Goal: Information Seeking & Learning: Check status

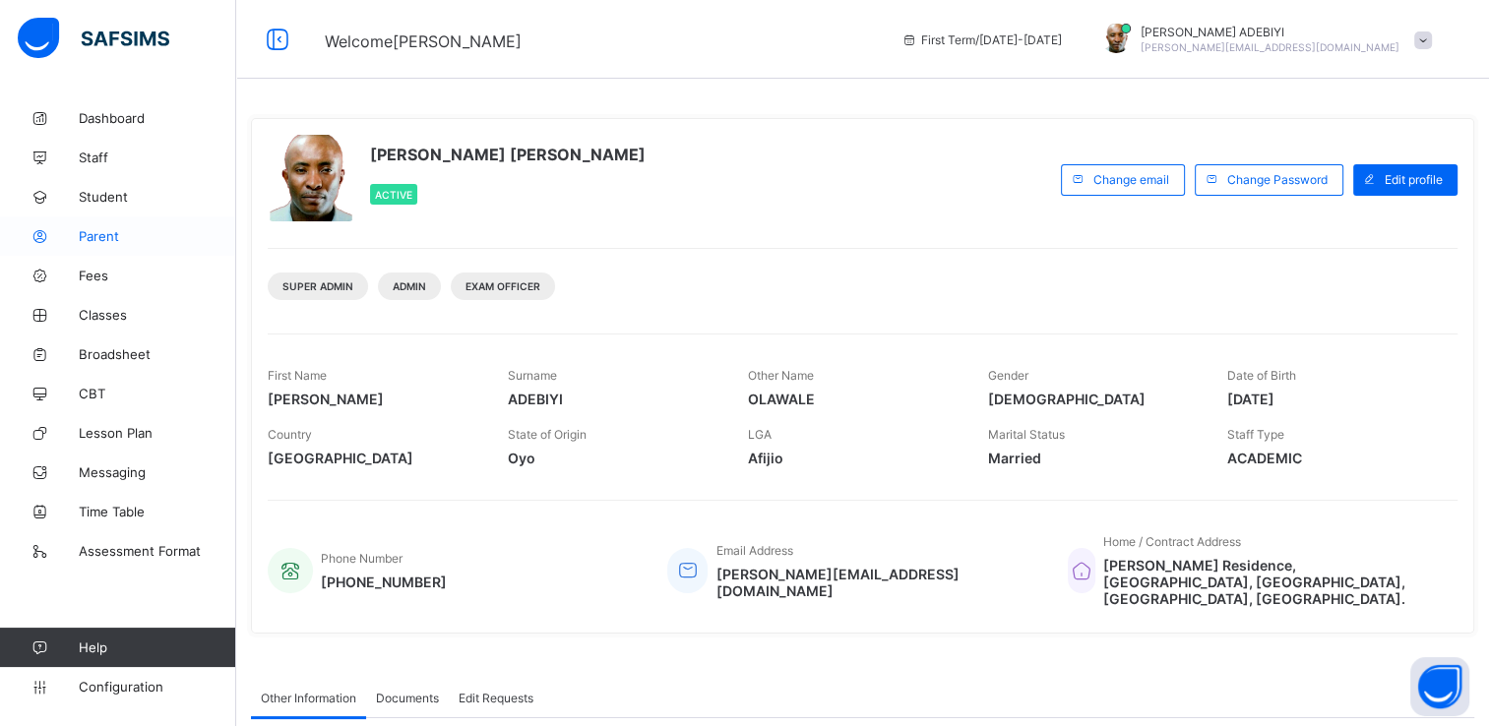
click at [98, 235] on span "Parent" at bounding box center [158, 236] width 158 height 16
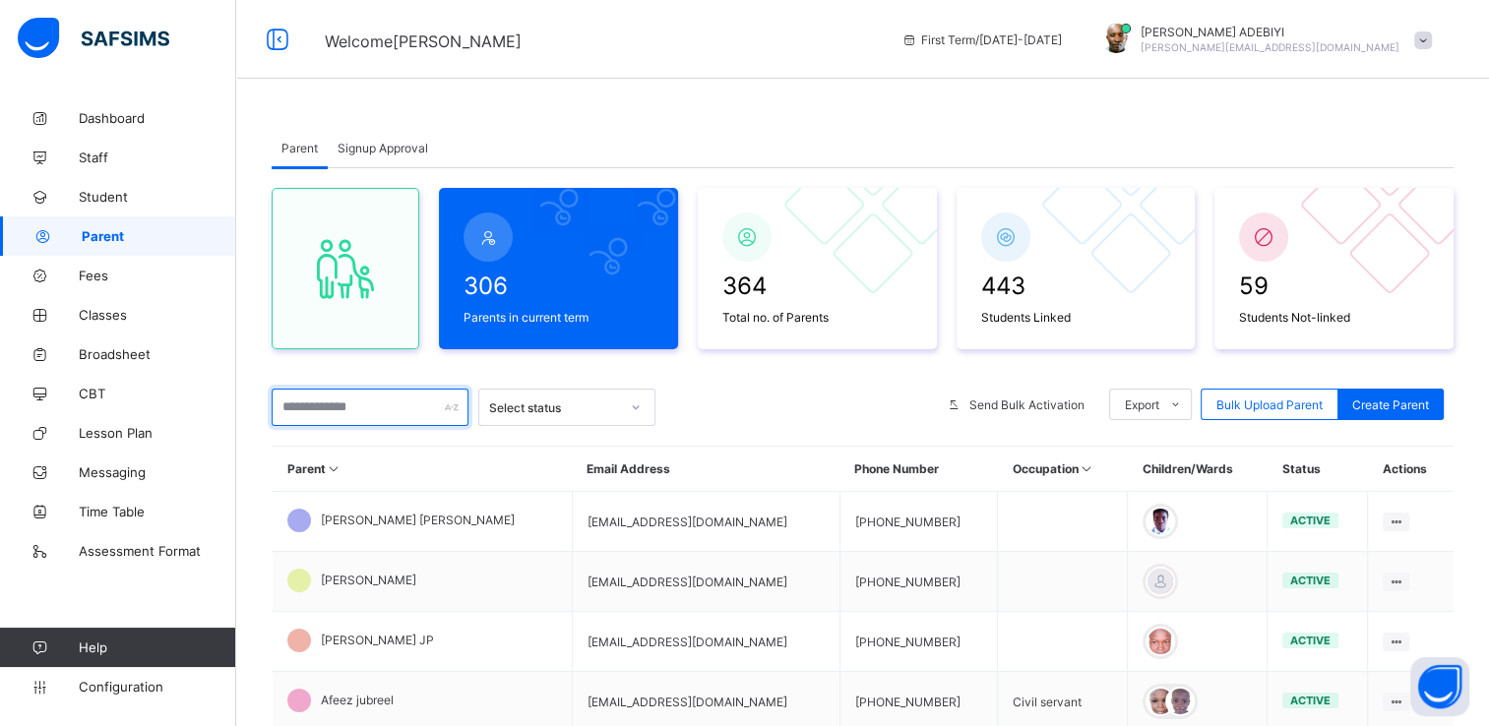
click at [378, 408] on input "text" at bounding box center [370, 407] width 197 height 37
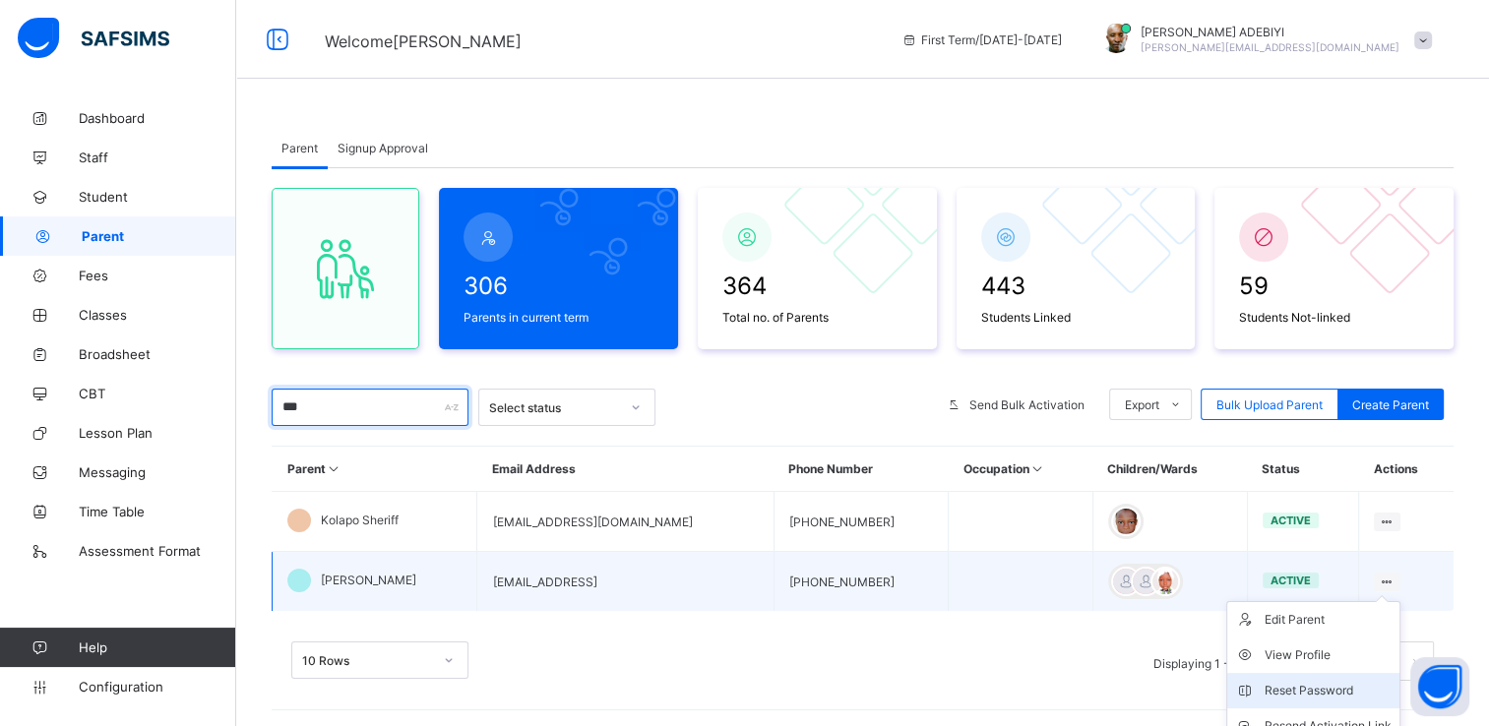
type input "***"
click at [1311, 687] on div "Reset Password" at bounding box center [1328, 691] width 127 height 20
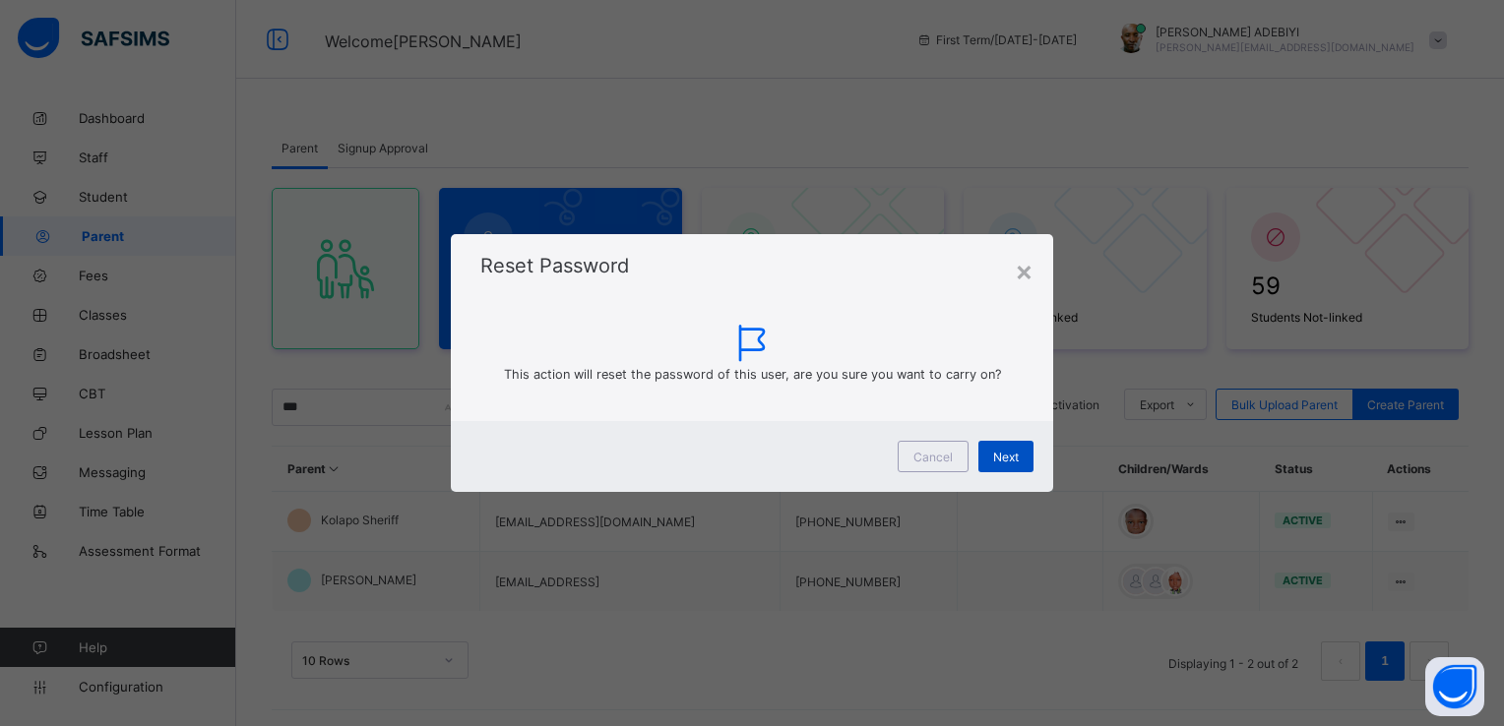
click at [1002, 452] on span "Next" at bounding box center [1006, 457] width 26 height 15
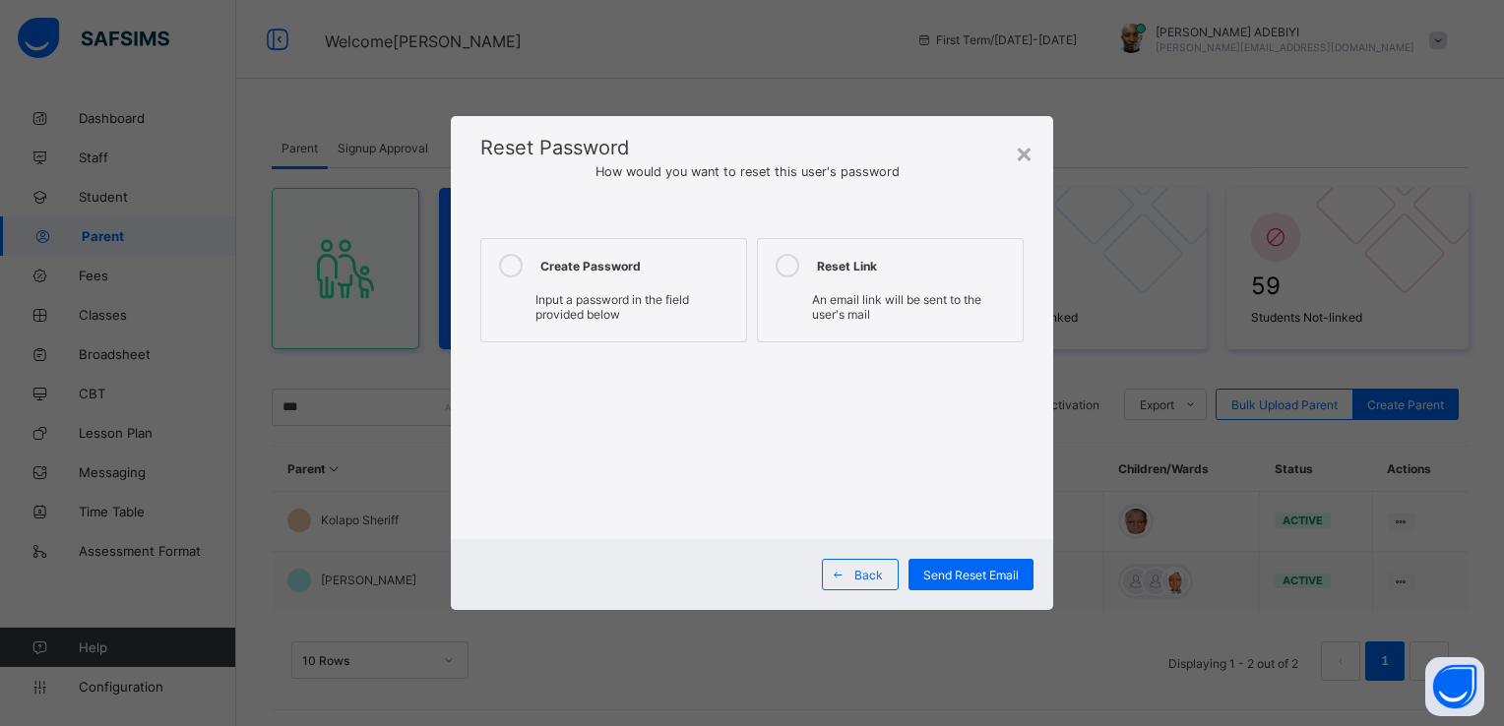
click at [610, 262] on div "Create Password" at bounding box center [638, 266] width 196 height 24
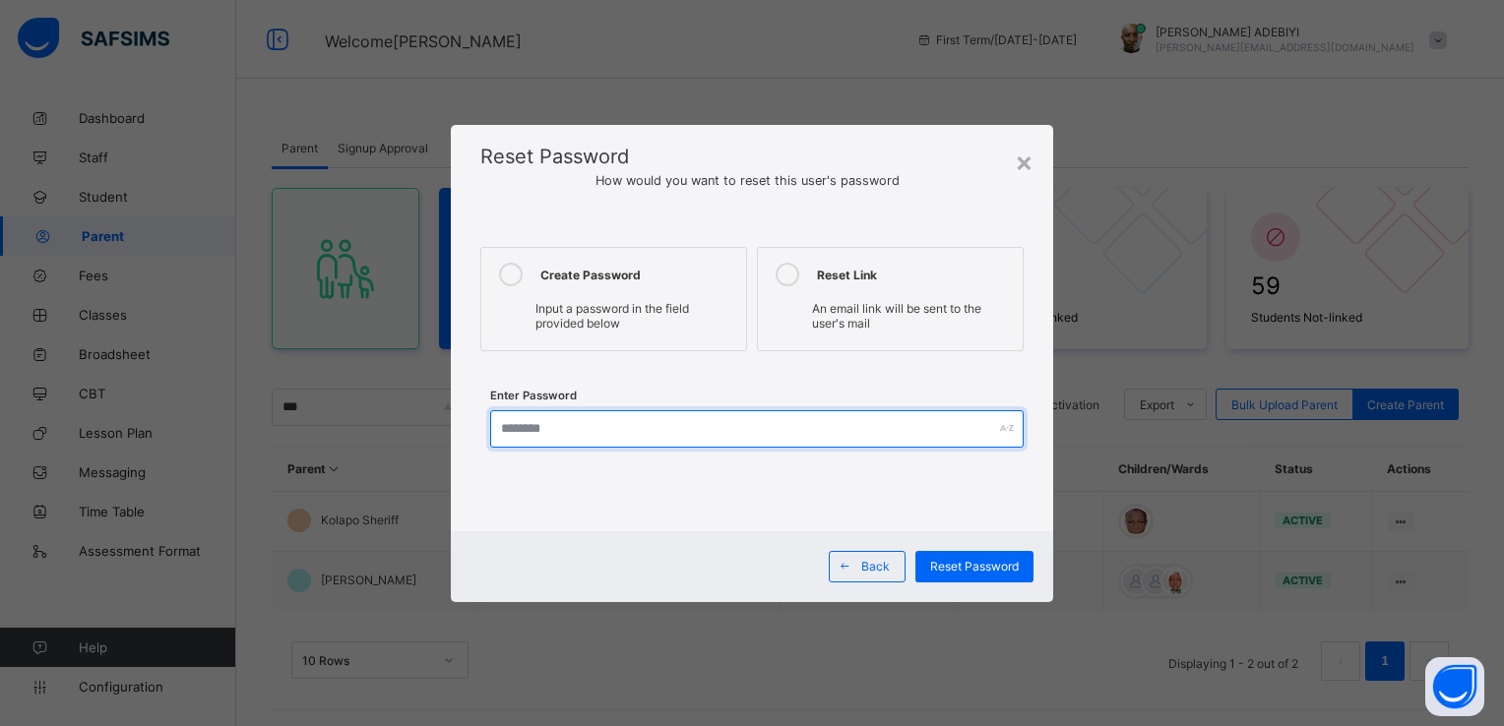
click at [654, 437] on input "text" at bounding box center [756, 428] width 533 height 37
type input "**********"
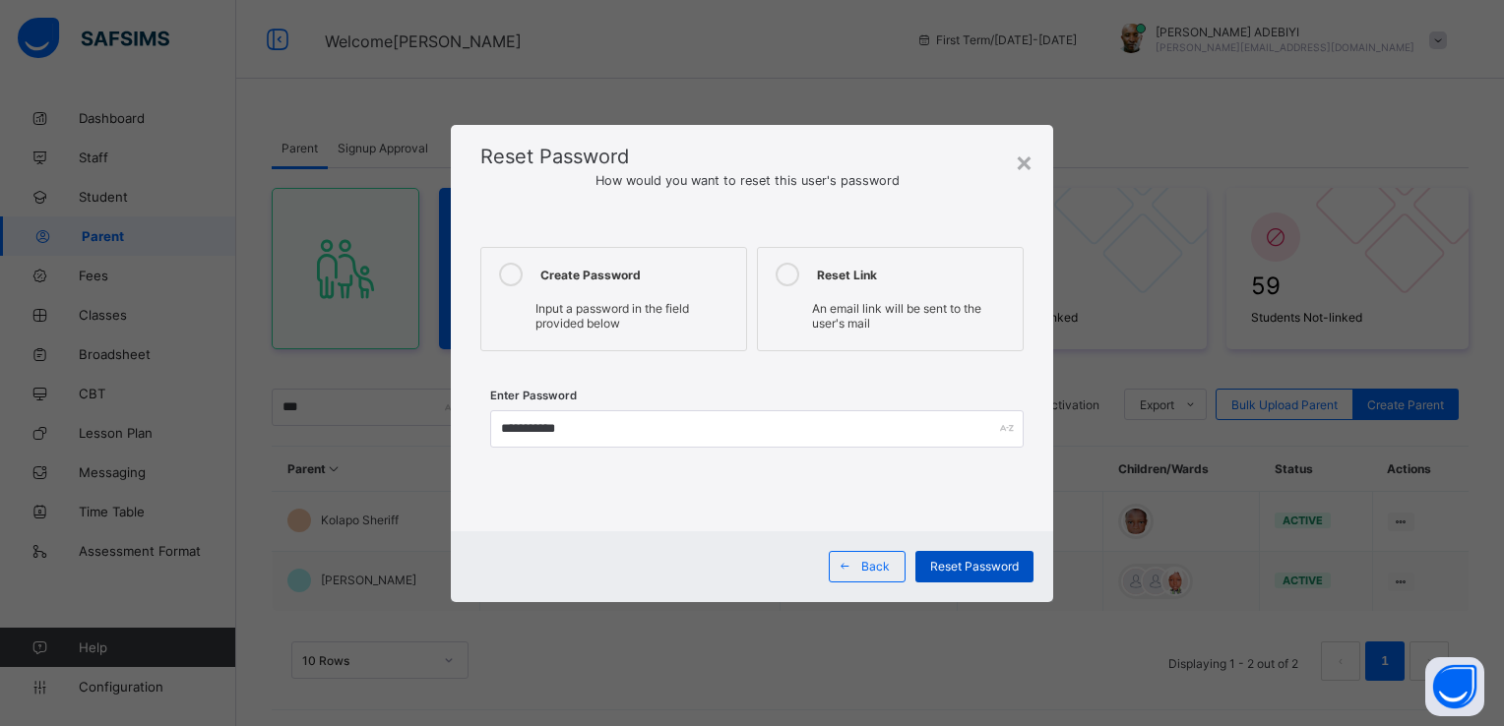
click at [944, 566] on span "Reset Password" at bounding box center [974, 566] width 89 height 15
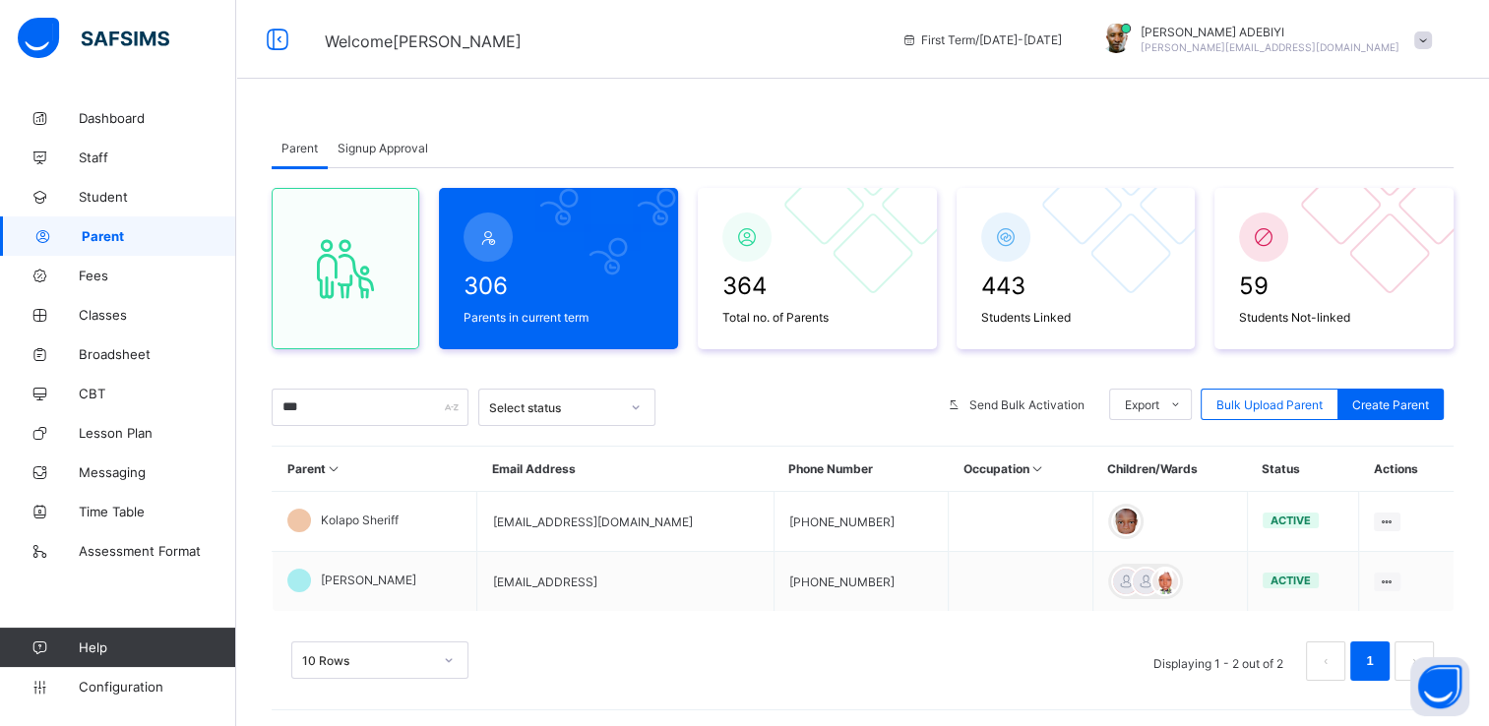
scroll to position [23, 0]
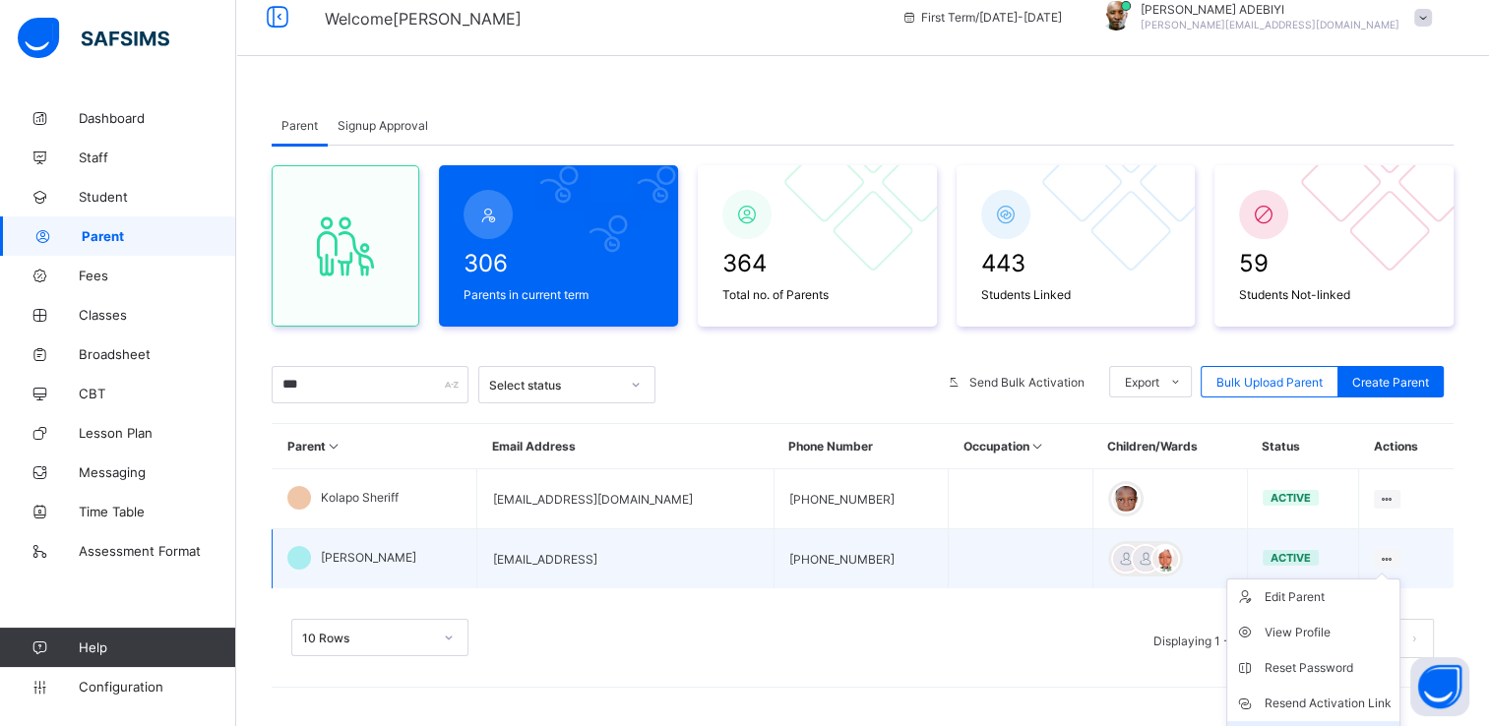
click at [1362, 724] on li "Change Email" at bounding box center [1314, 739] width 172 height 35
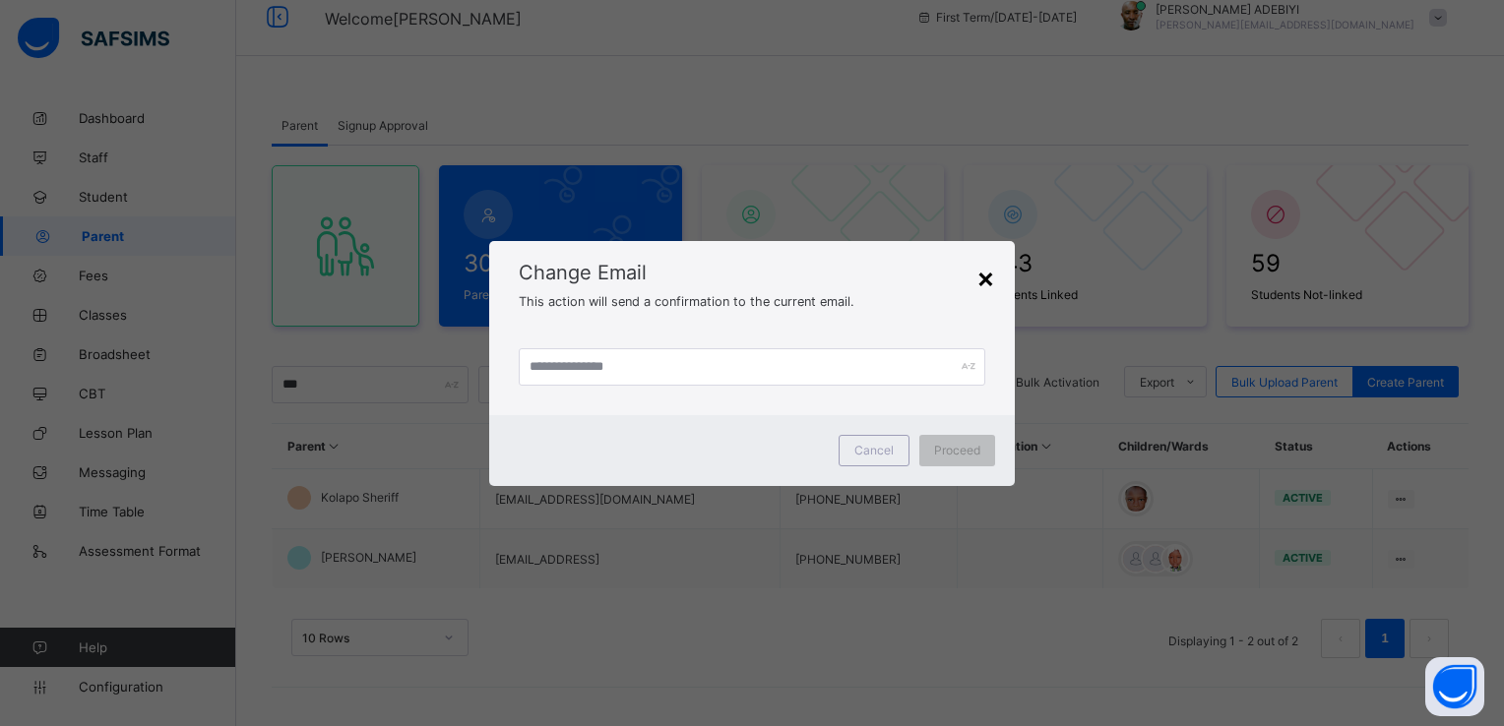
click at [988, 280] on div "×" at bounding box center [986, 277] width 19 height 33
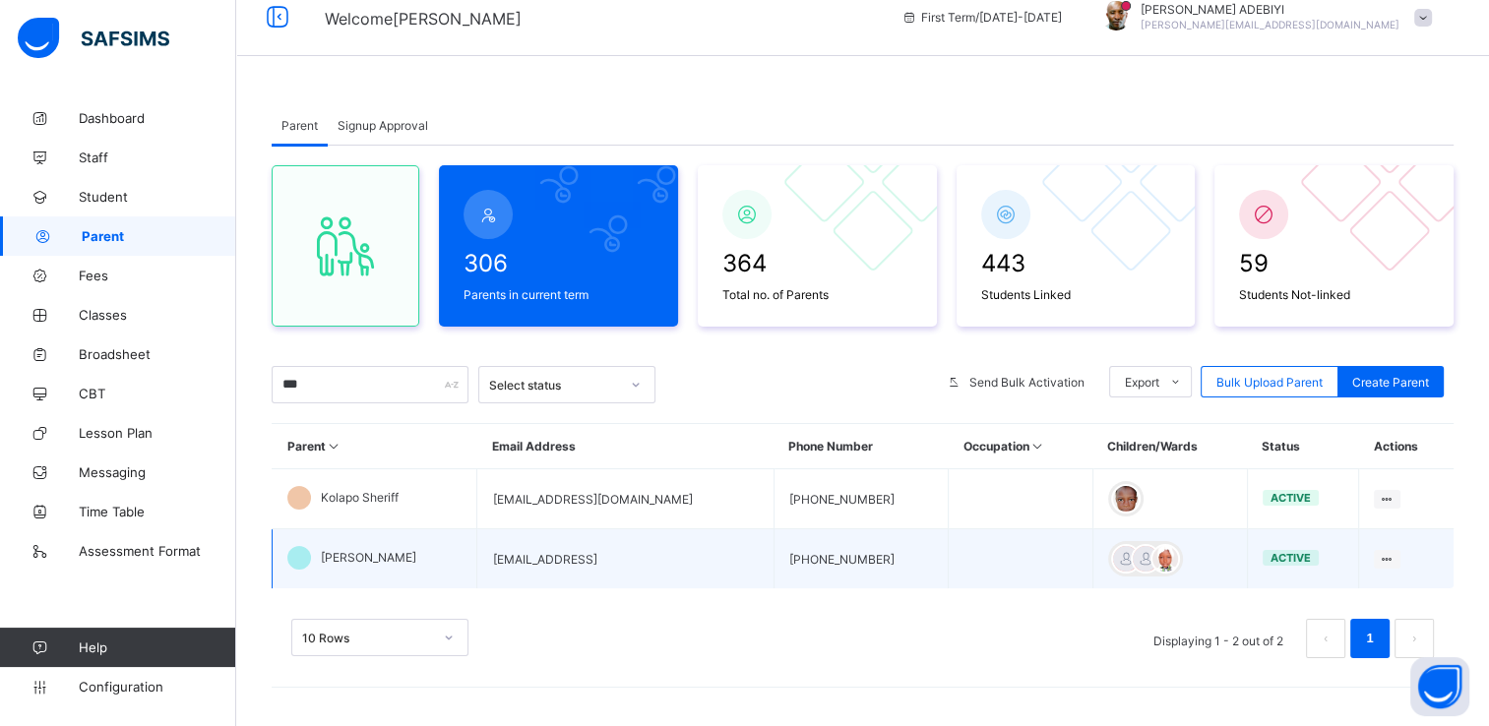
drag, startPoint x: 487, startPoint y: 561, endPoint x: 644, endPoint y: 551, distance: 156.8
click at [644, 551] on td "shefiubala20@gmail.comm" at bounding box center [625, 560] width 296 height 60
copy td "shefiubala20@gmail.comm"
click at [1387, 557] on icon at bounding box center [1387, 559] width 17 height 15
click at [1335, 723] on li "Change Email" at bounding box center [1314, 739] width 172 height 35
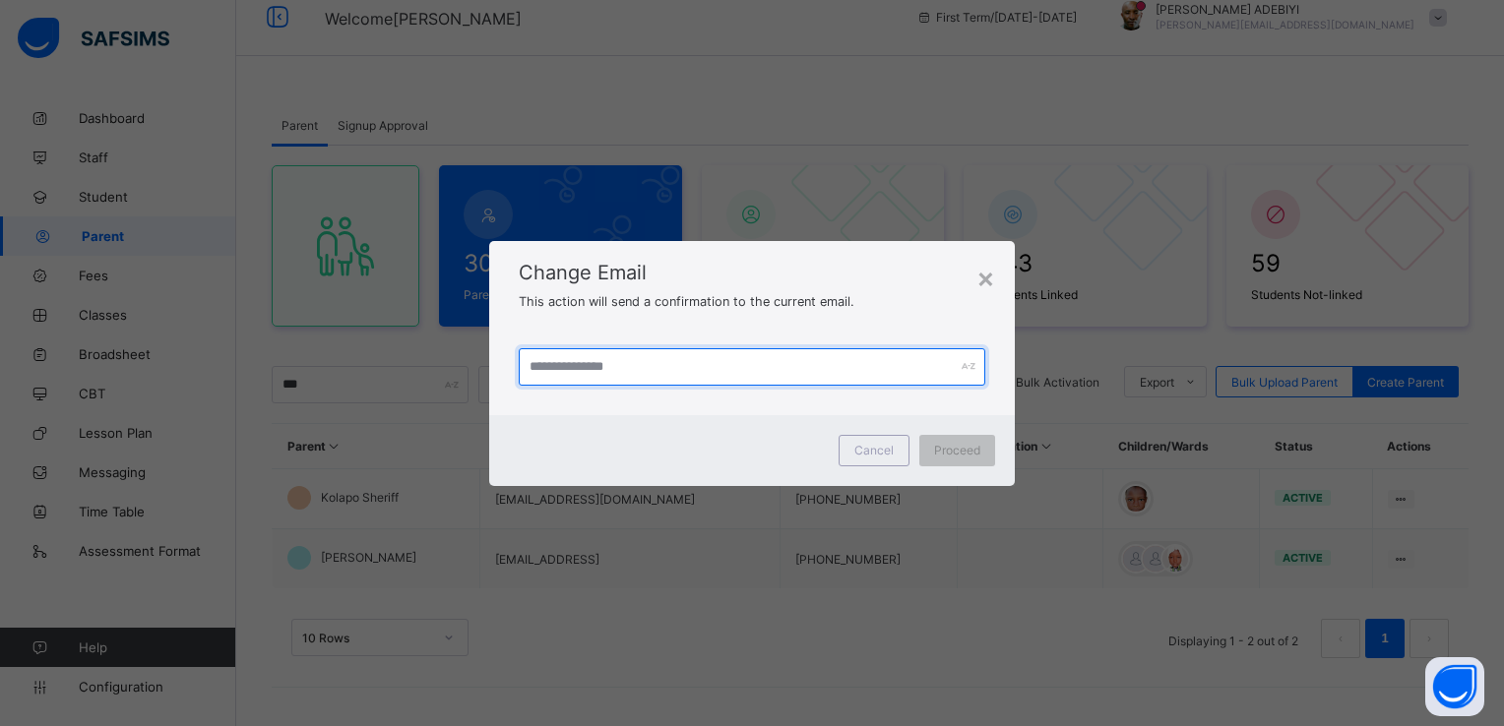
click at [740, 372] on input "text" at bounding box center [753, 366] width 468 height 37
paste input "**********"
type input "**********"
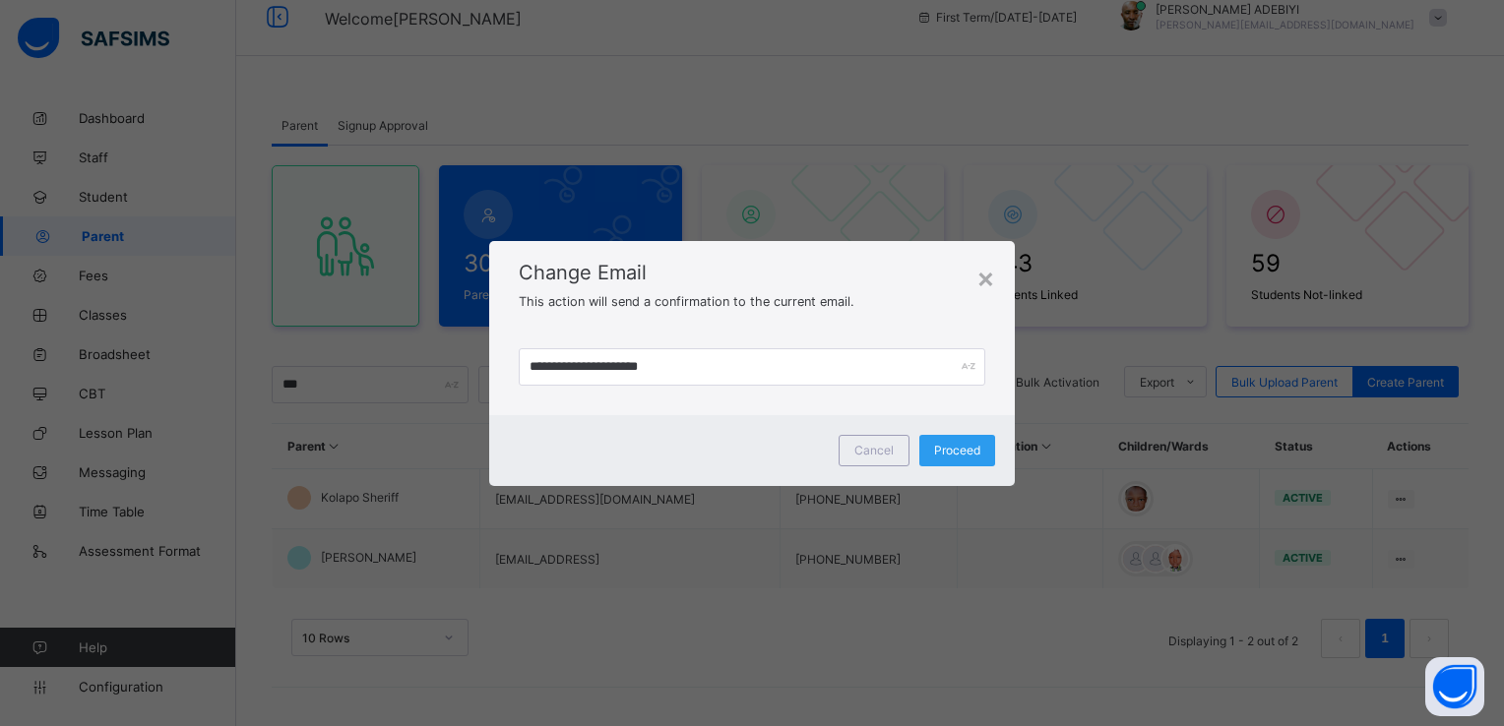
click at [958, 449] on span "Proceed" at bounding box center [957, 450] width 46 height 15
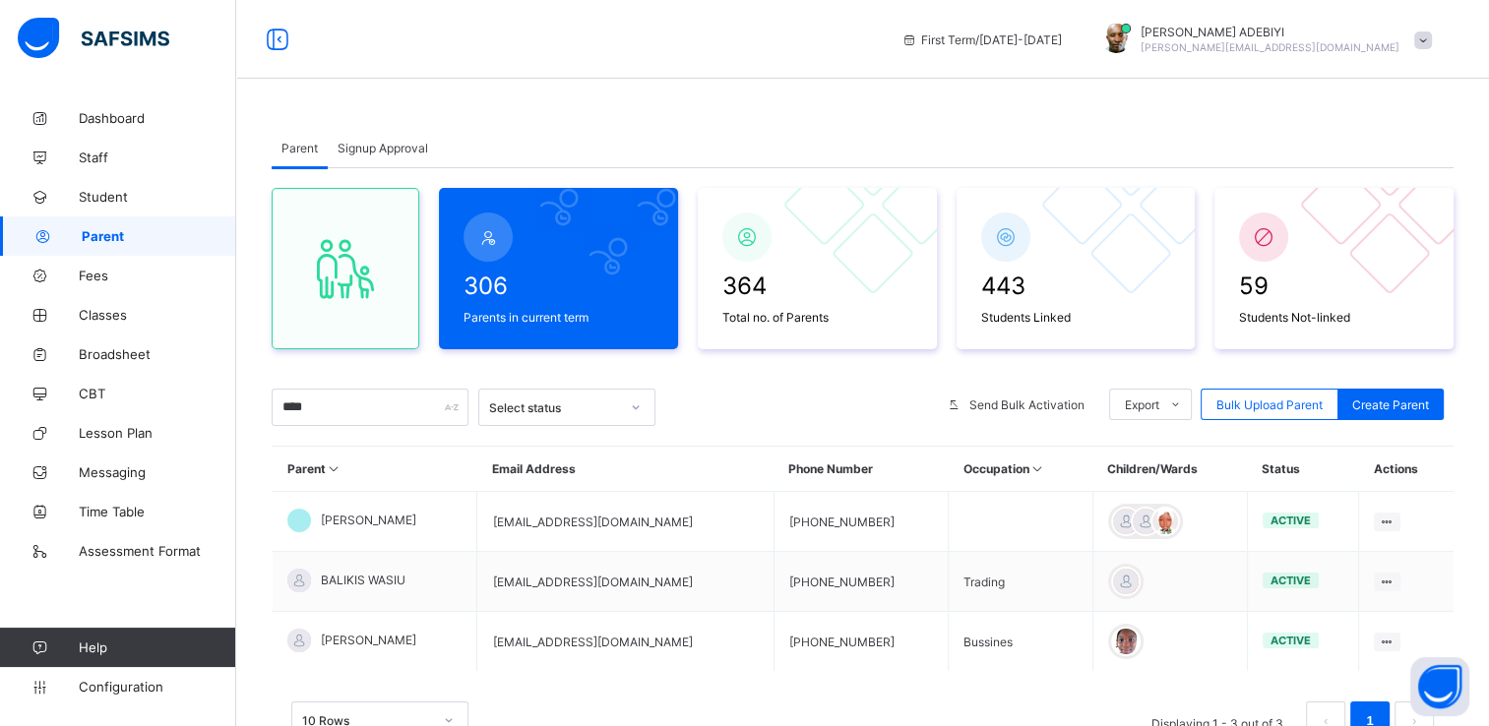
type input "****"
click at [1431, 40] on span at bounding box center [1424, 41] width 18 height 18
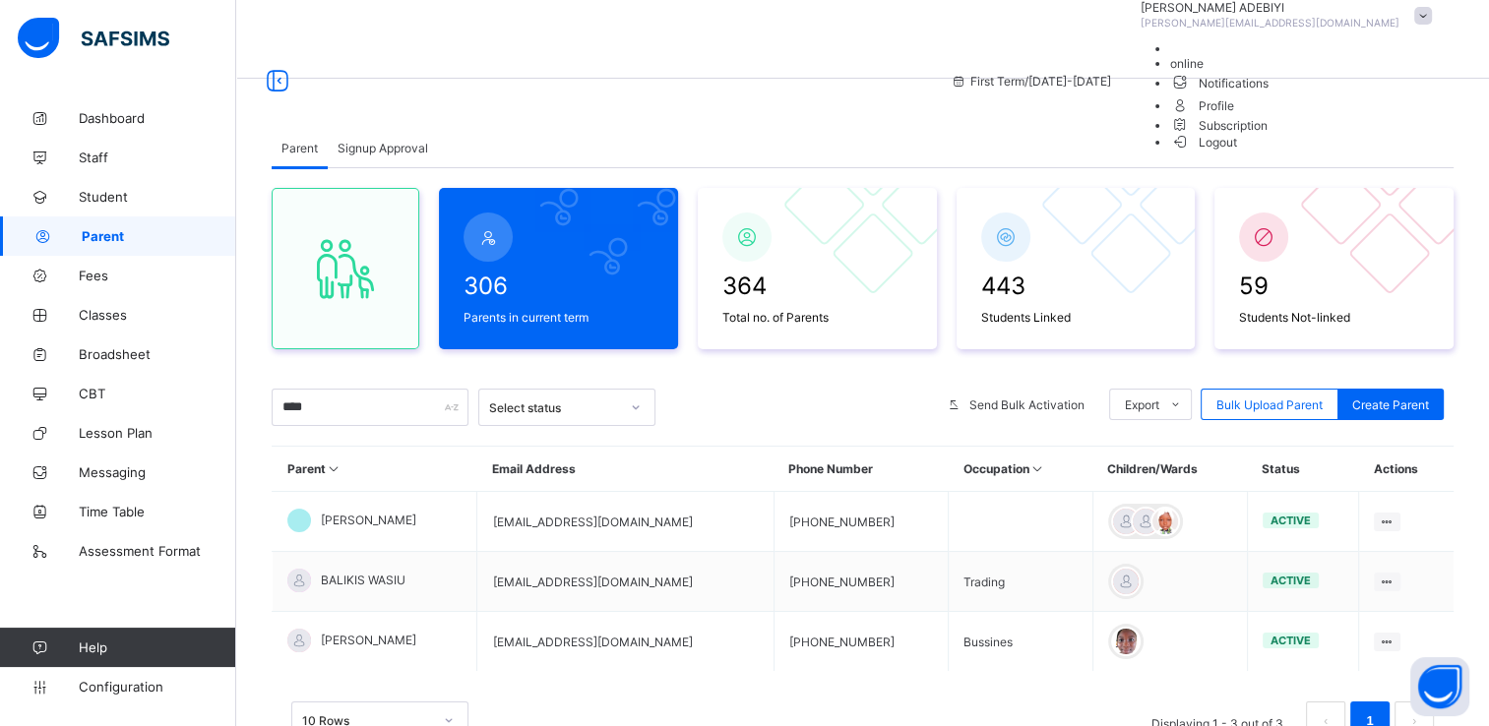
click at [1238, 153] on span "Logout" at bounding box center [1204, 142] width 68 height 21
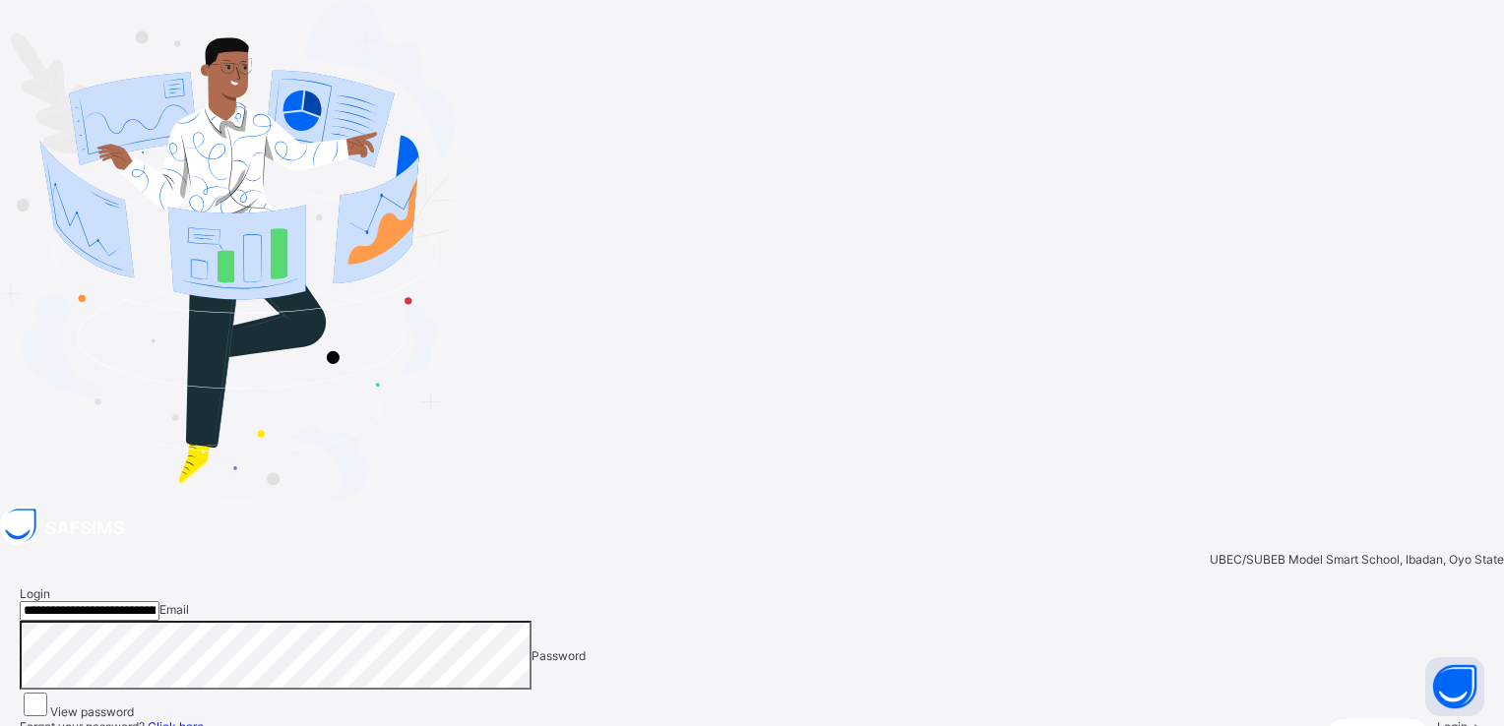
click at [159, 601] on input "**********" at bounding box center [90, 611] width 140 height 20
paste input "email"
type input "**********"
click at [1468, 720] on span at bounding box center [1476, 727] width 17 height 15
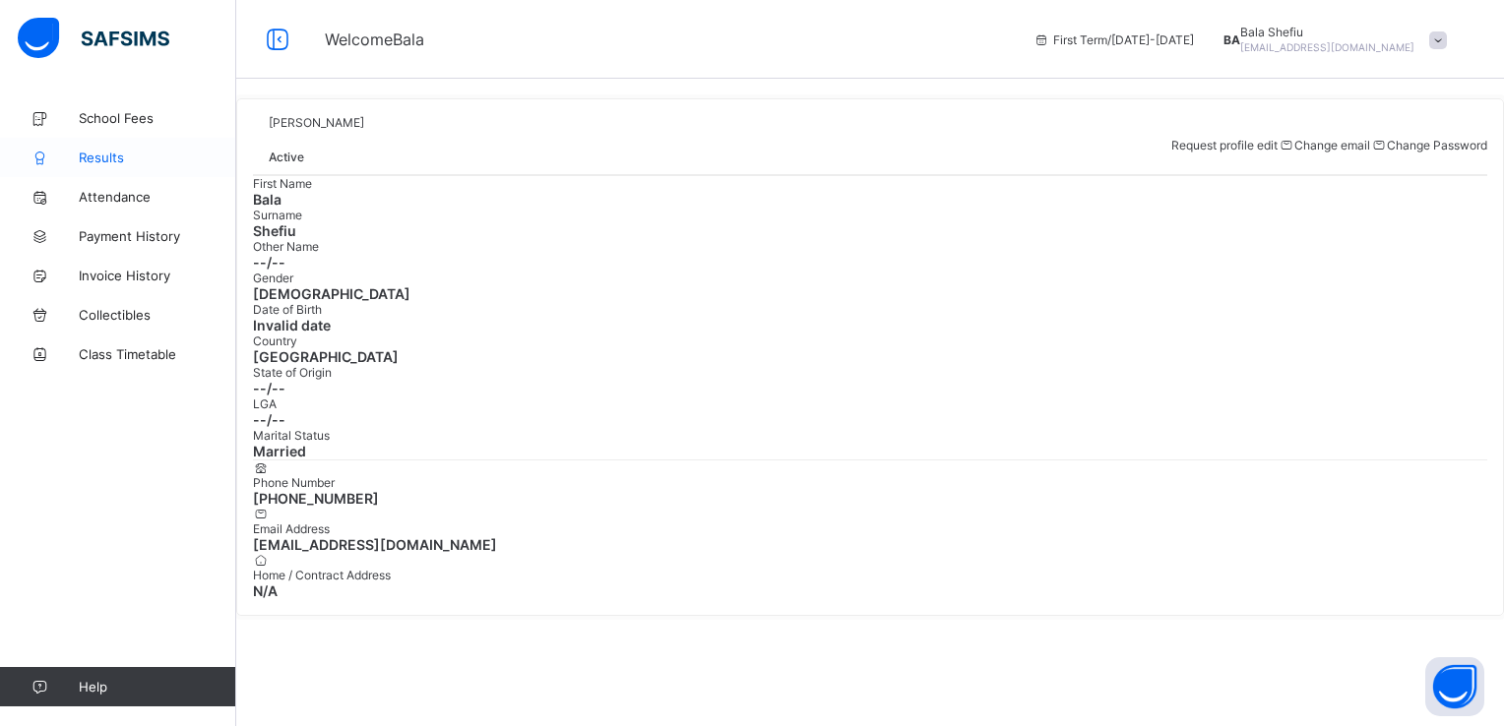
click at [109, 158] on span "Results" at bounding box center [158, 158] width 158 height 16
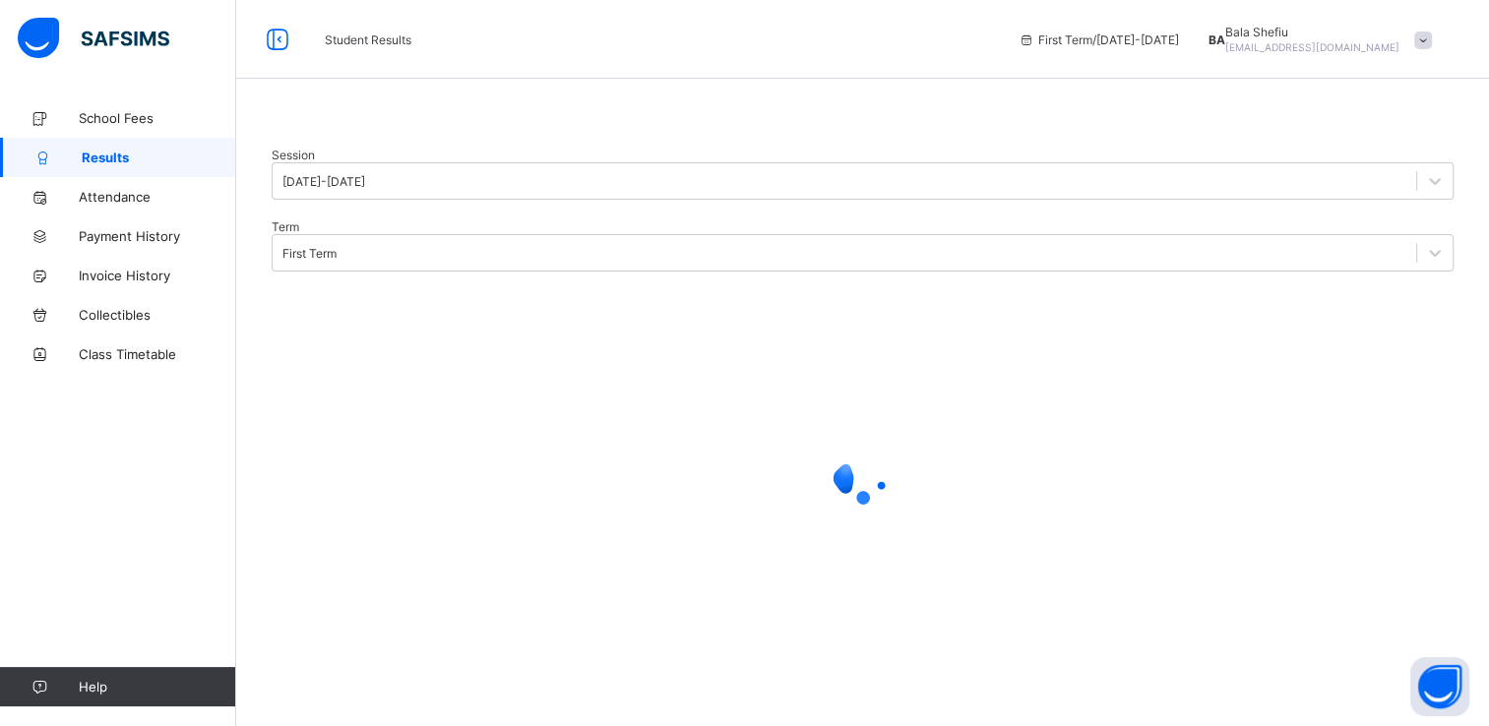
click at [415, 128] on div at bounding box center [863, 128] width 1182 height 0
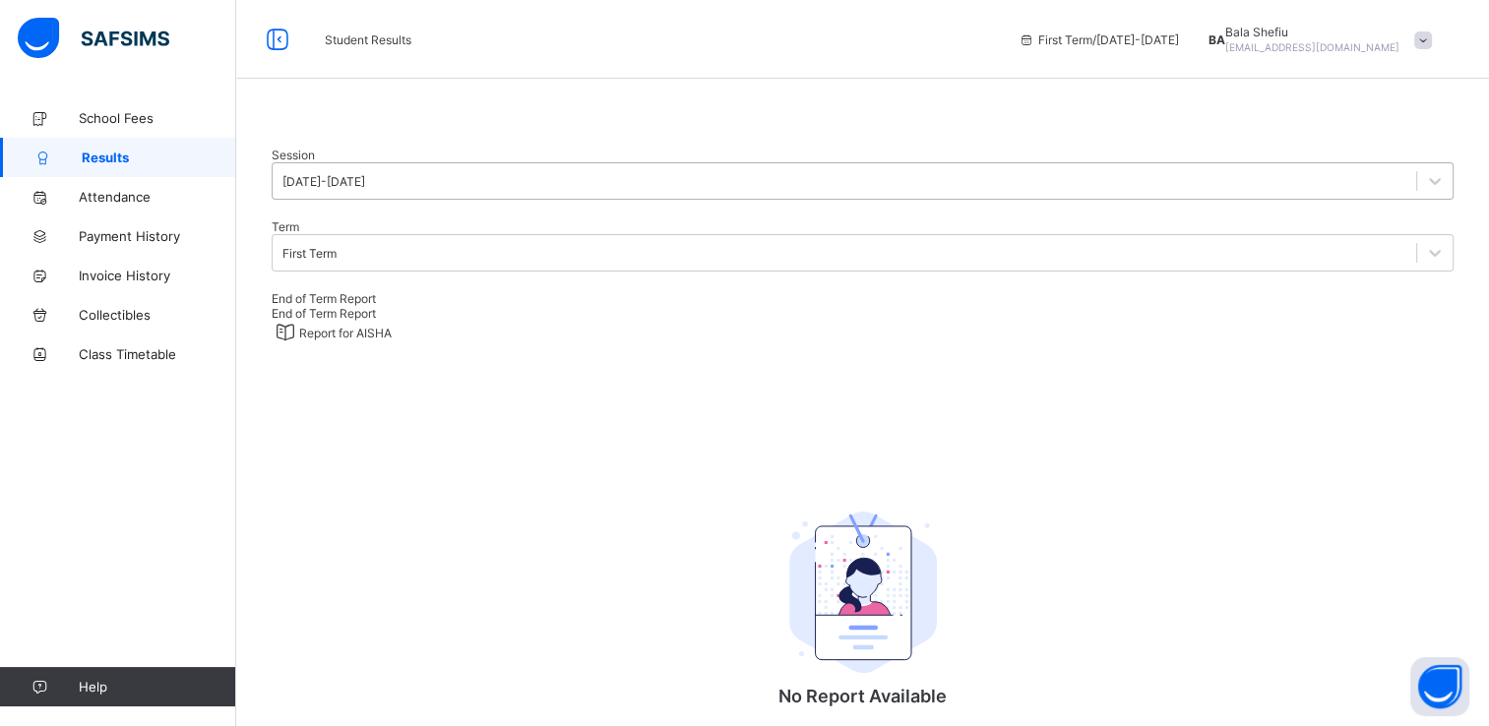
click at [422, 195] on div "[DATE]-[DATE]" at bounding box center [845, 181] width 1144 height 28
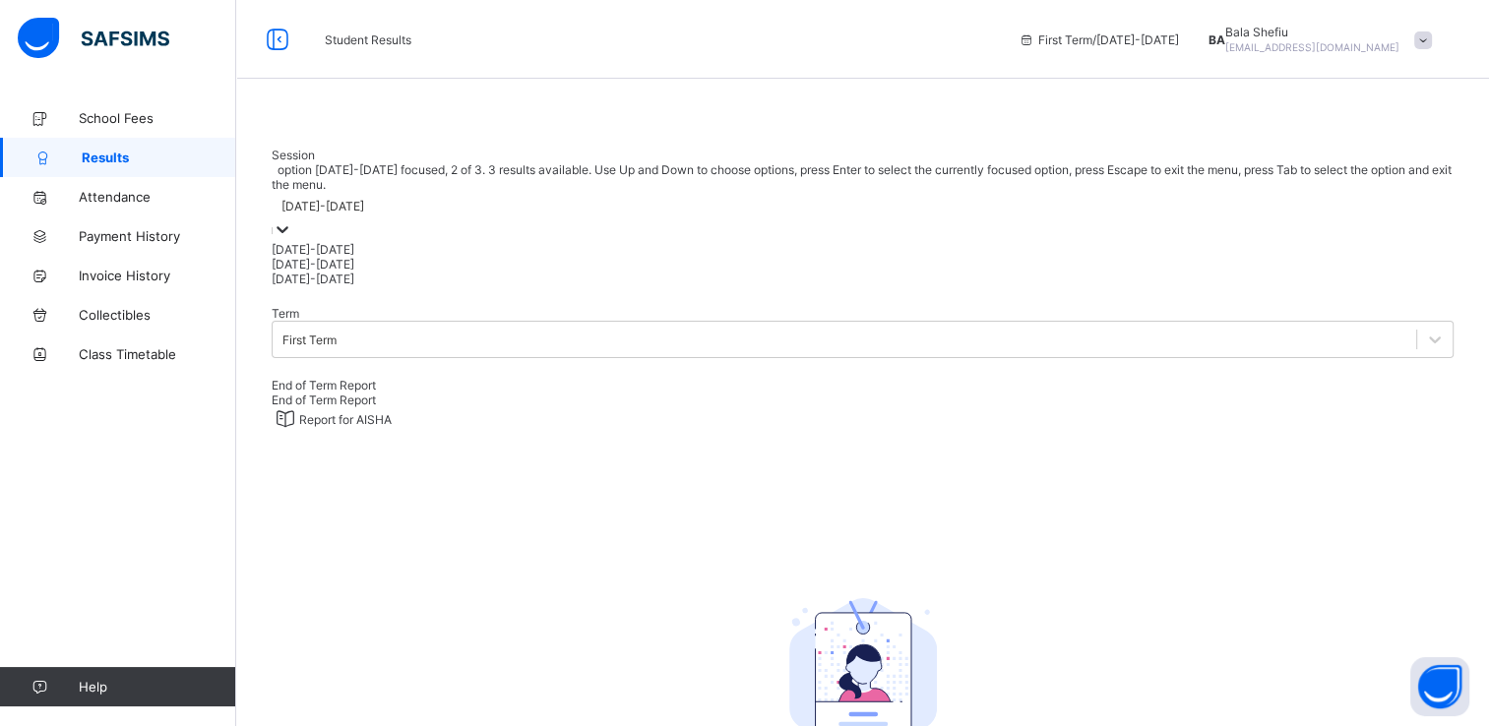
click at [323, 272] on div "[DATE]-[DATE]" at bounding box center [863, 264] width 1182 height 15
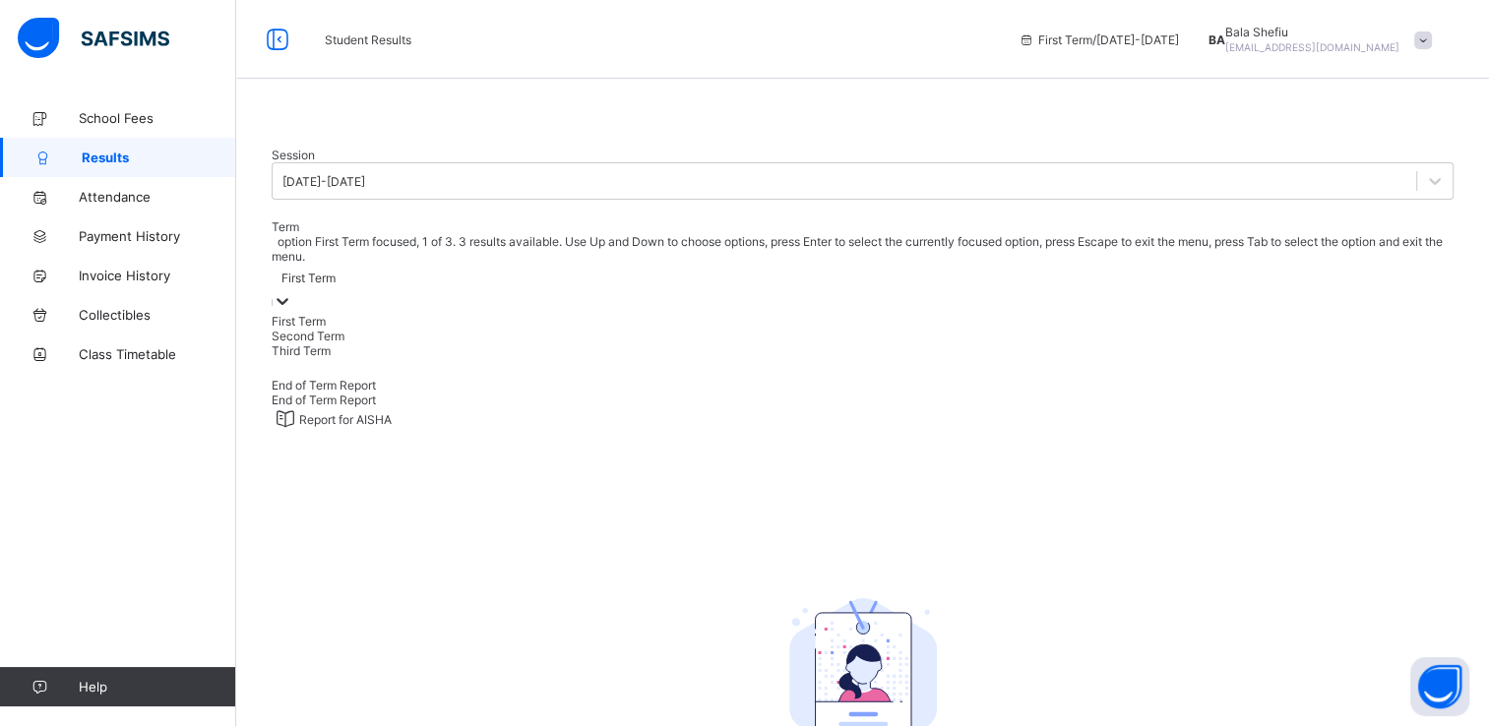
click at [336, 281] on div "First Term" at bounding box center [309, 278] width 54 height 15
click at [576, 358] on div "Third Term" at bounding box center [863, 351] width 1182 height 15
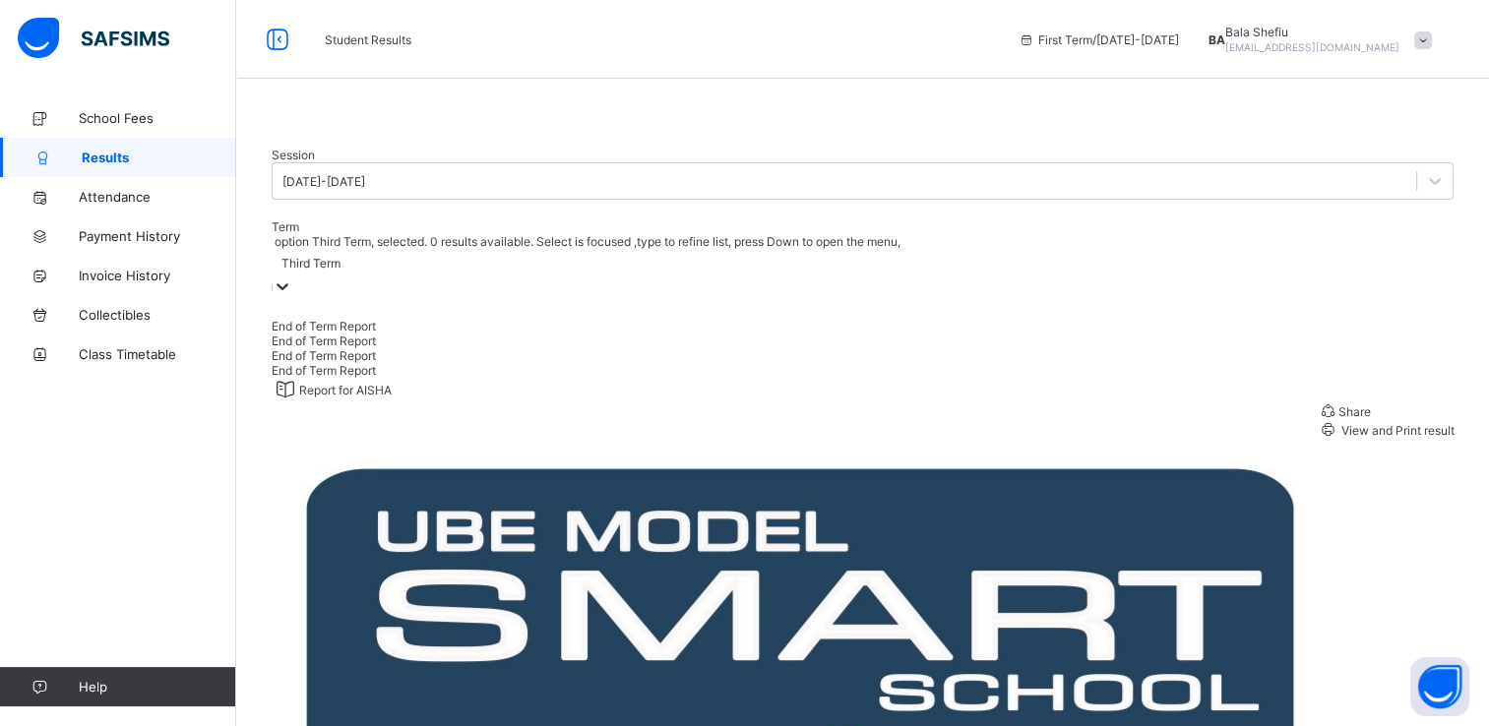
click at [1369, 438] on span "View and Print result" at bounding box center [1397, 430] width 116 height 15
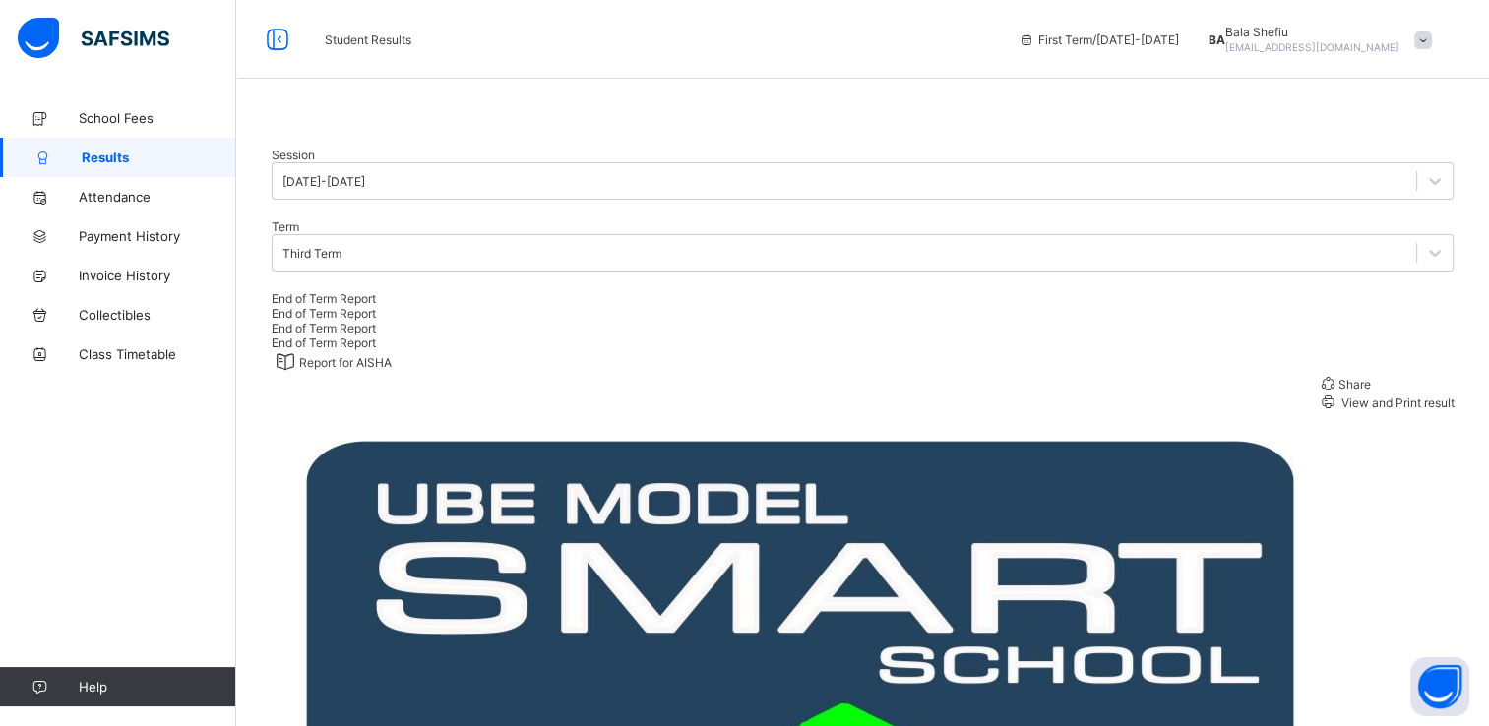
click at [617, 128] on div at bounding box center [863, 128] width 1182 height 0
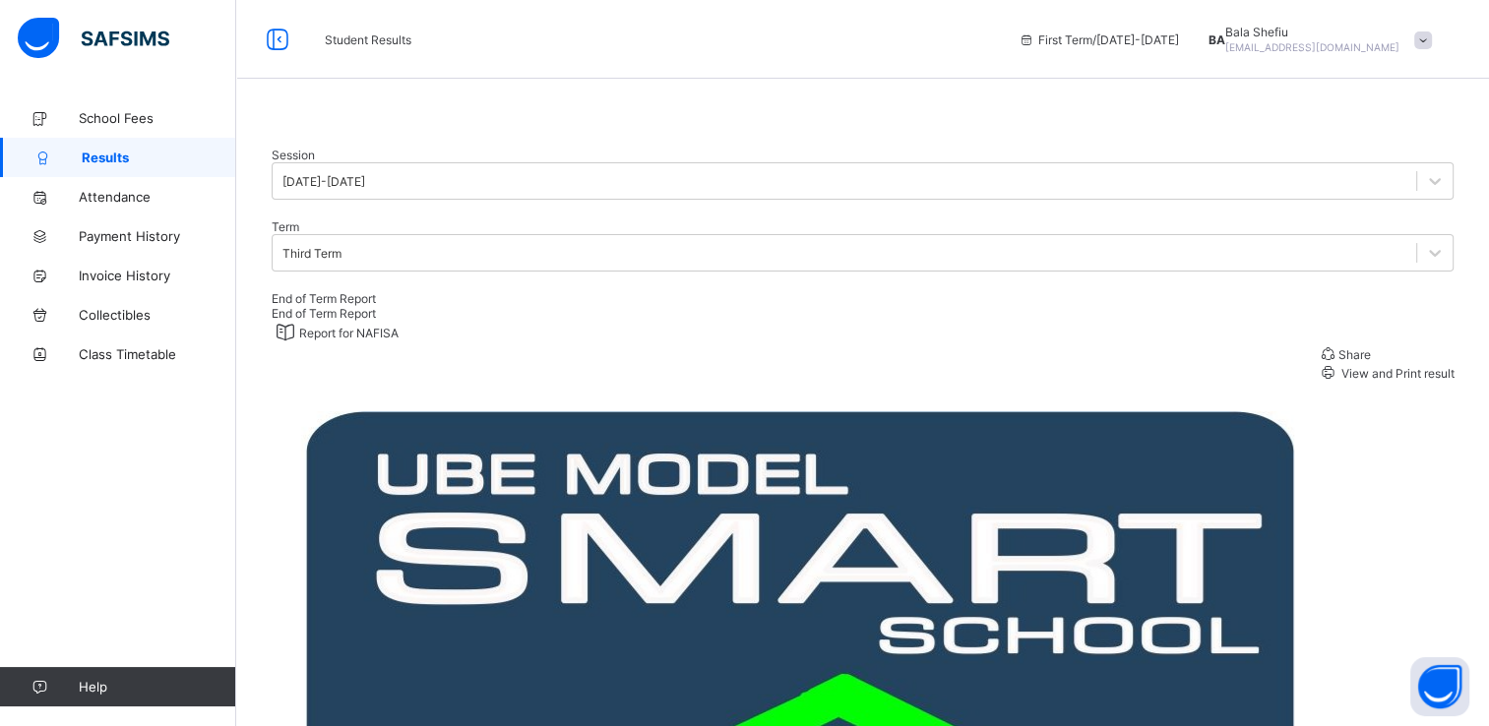
click at [1357, 382] on div "View and Print result" at bounding box center [1386, 372] width 137 height 19
click at [864, 128] on div at bounding box center [863, 128] width 1182 height 0
click at [1402, 381] on span "View and Print result" at bounding box center [1397, 373] width 116 height 15
click at [1432, 41] on span at bounding box center [1424, 41] width 18 height 18
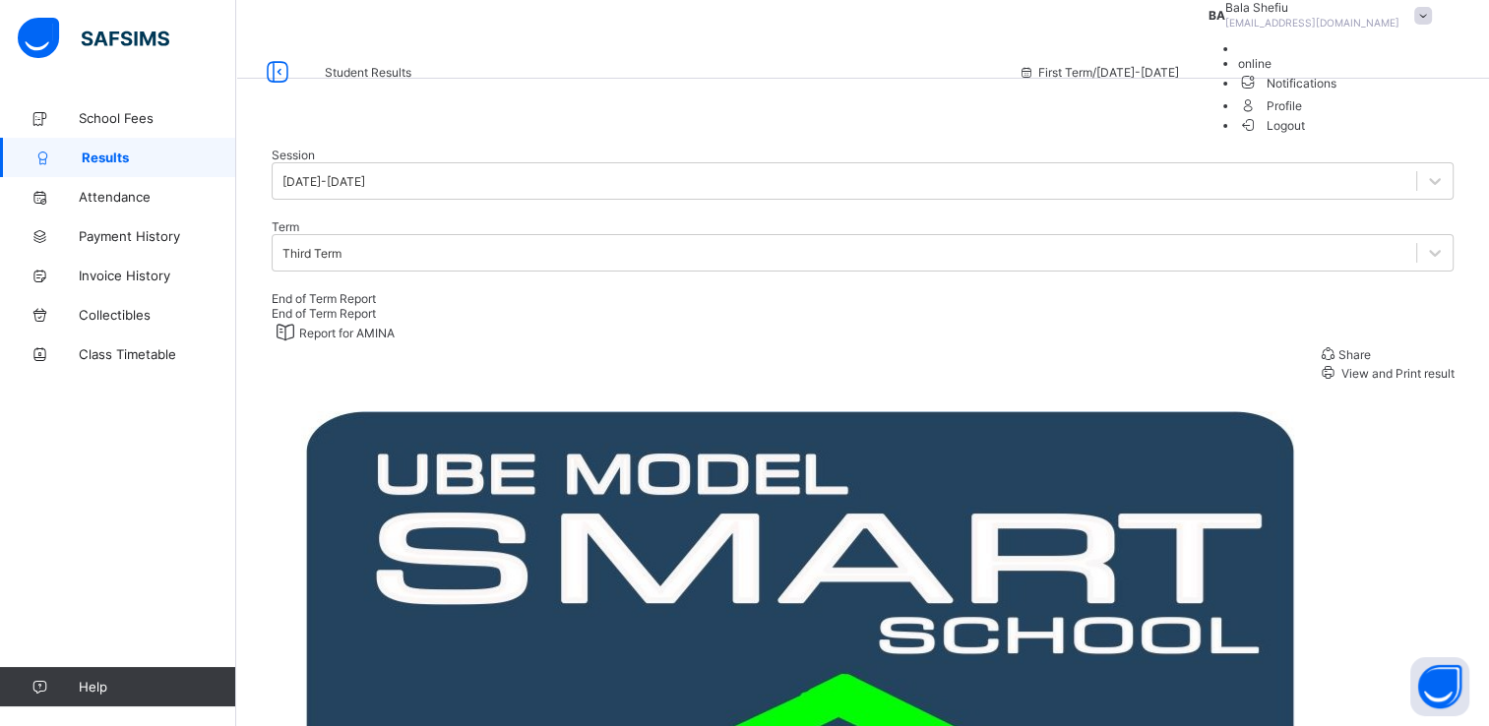
click at [1306, 136] on span "Logout" at bounding box center [1272, 125] width 68 height 21
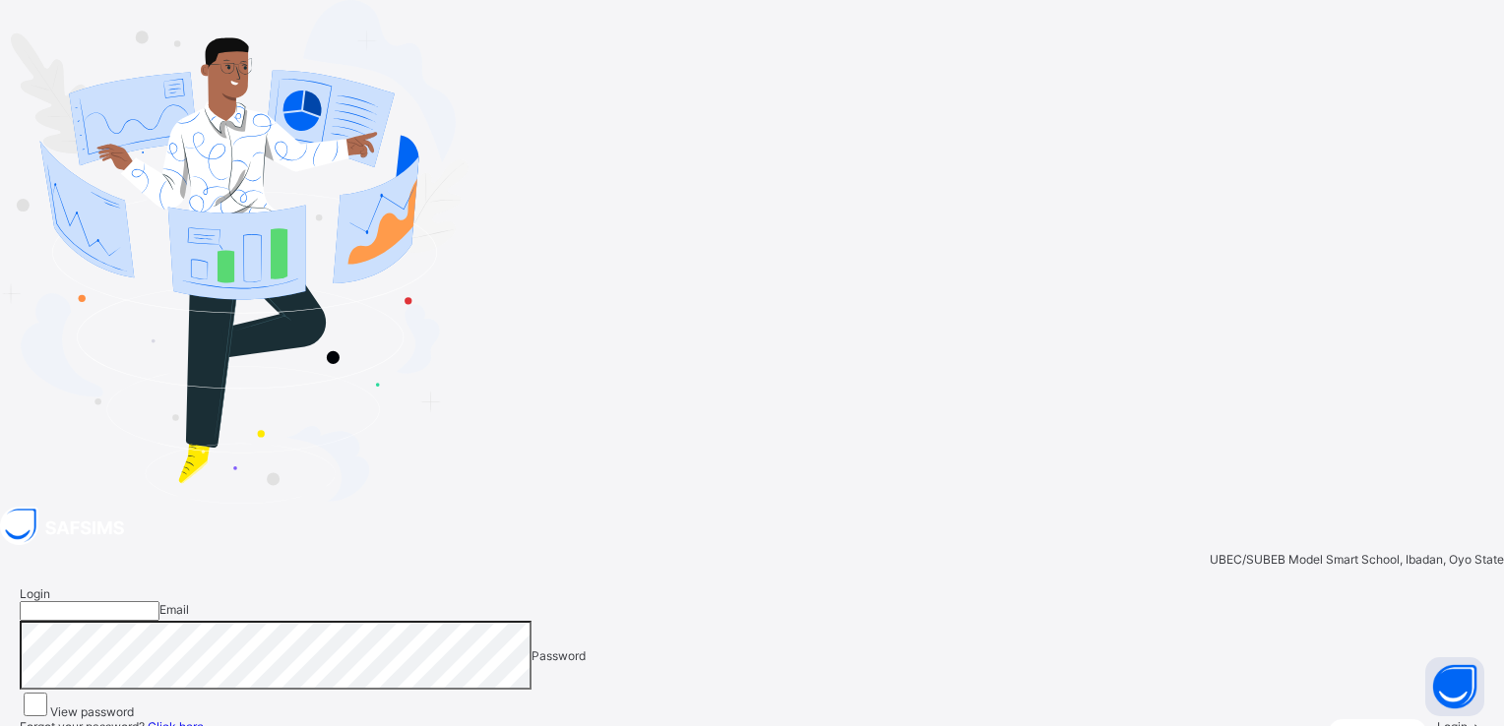
type input "**********"
click at [1437, 720] on span "Login" at bounding box center [1452, 727] width 31 height 15
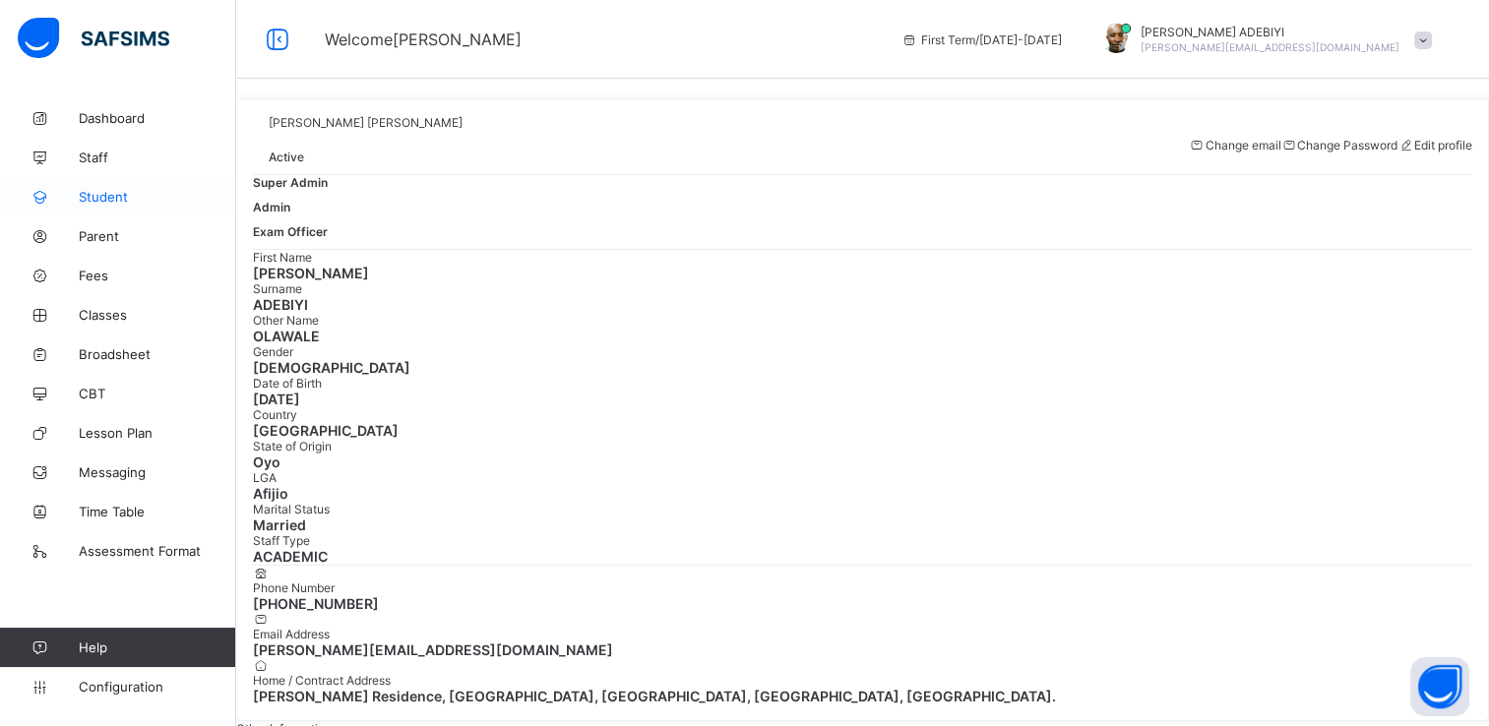
click at [108, 203] on span "Student" at bounding box center [158, 197] width 158 height 16
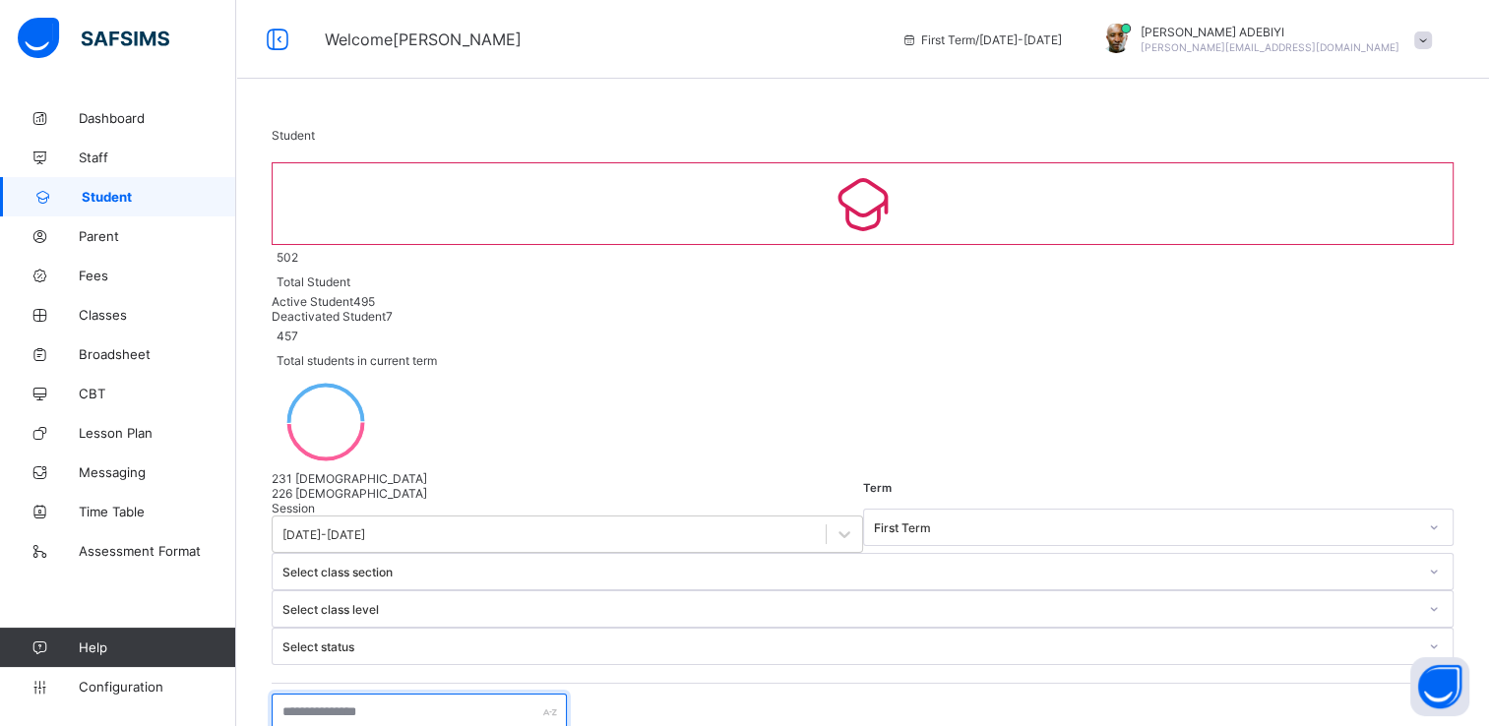
click at [394, 694] on input "text" at bounding box center [419, 712] width 295 height 37
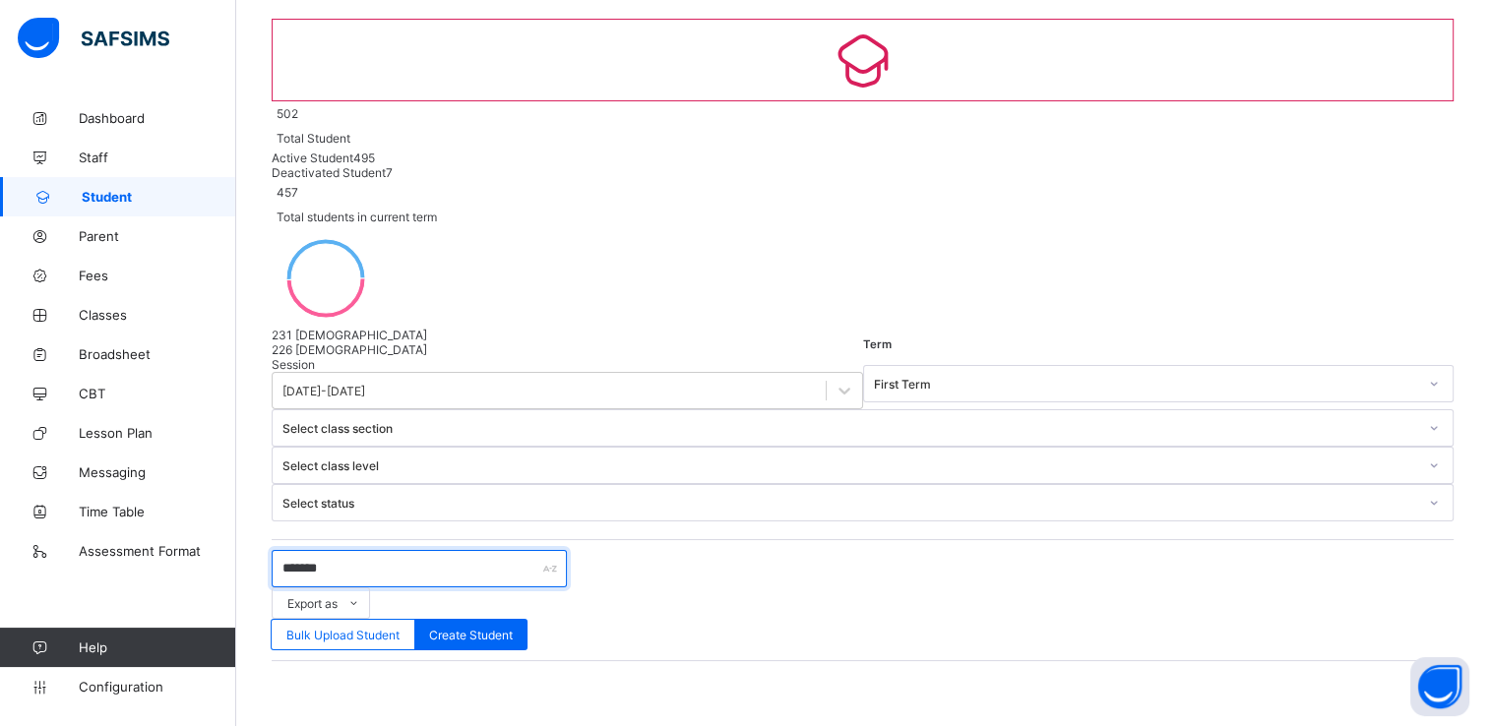
type input "*******"
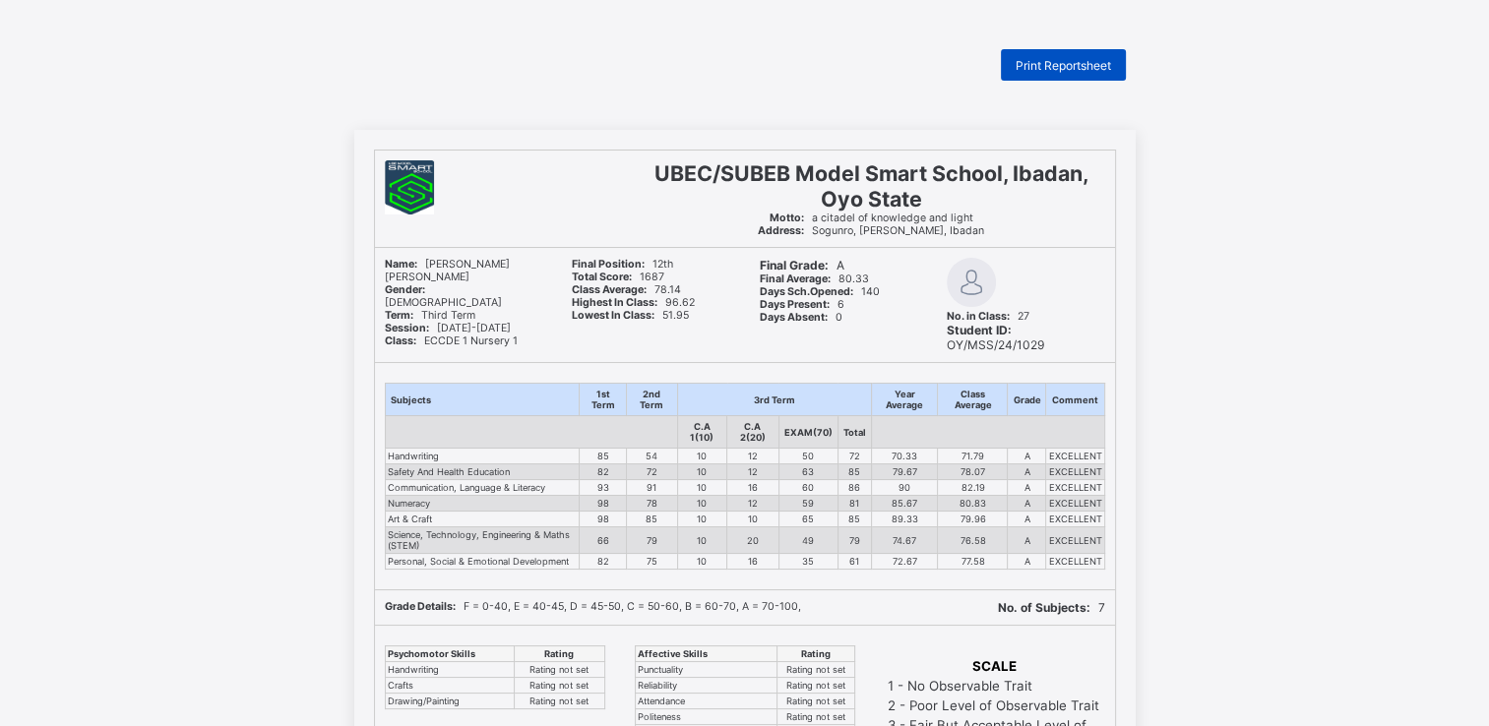
click at [1083, 68] on span "Print Reportsheet" at bounding box center [1063, 65] width 95 height 15
click at [1055, 69] on span "Print Reportsheet" at bounding box center [1063, 65] width 95 height 15
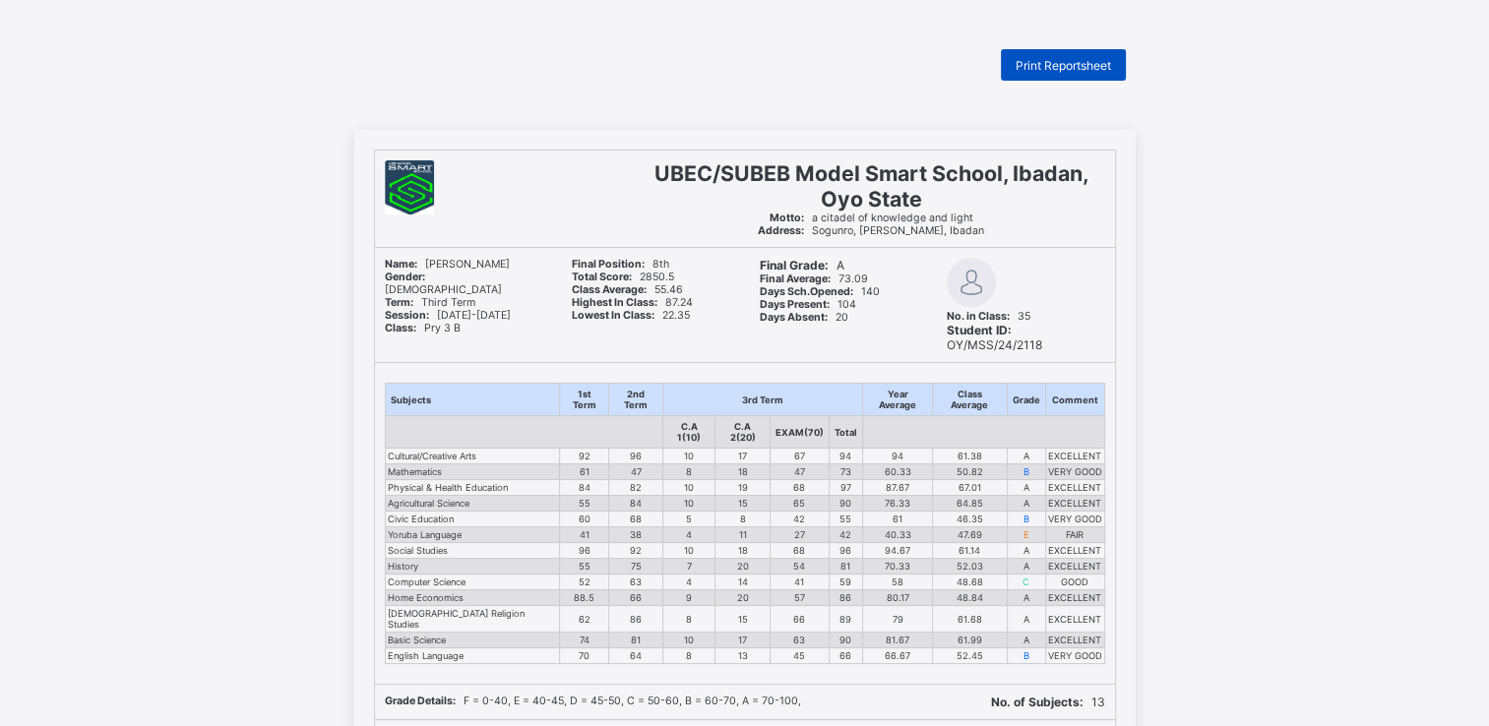
click at [1060, 62] on span "Print Reportsheet" at bounding box center [1063, 65] width 95 height 15
click at [1028, 58] on span "Print Reportsheet" at bounding box center [1063, 65] width 95 height 15
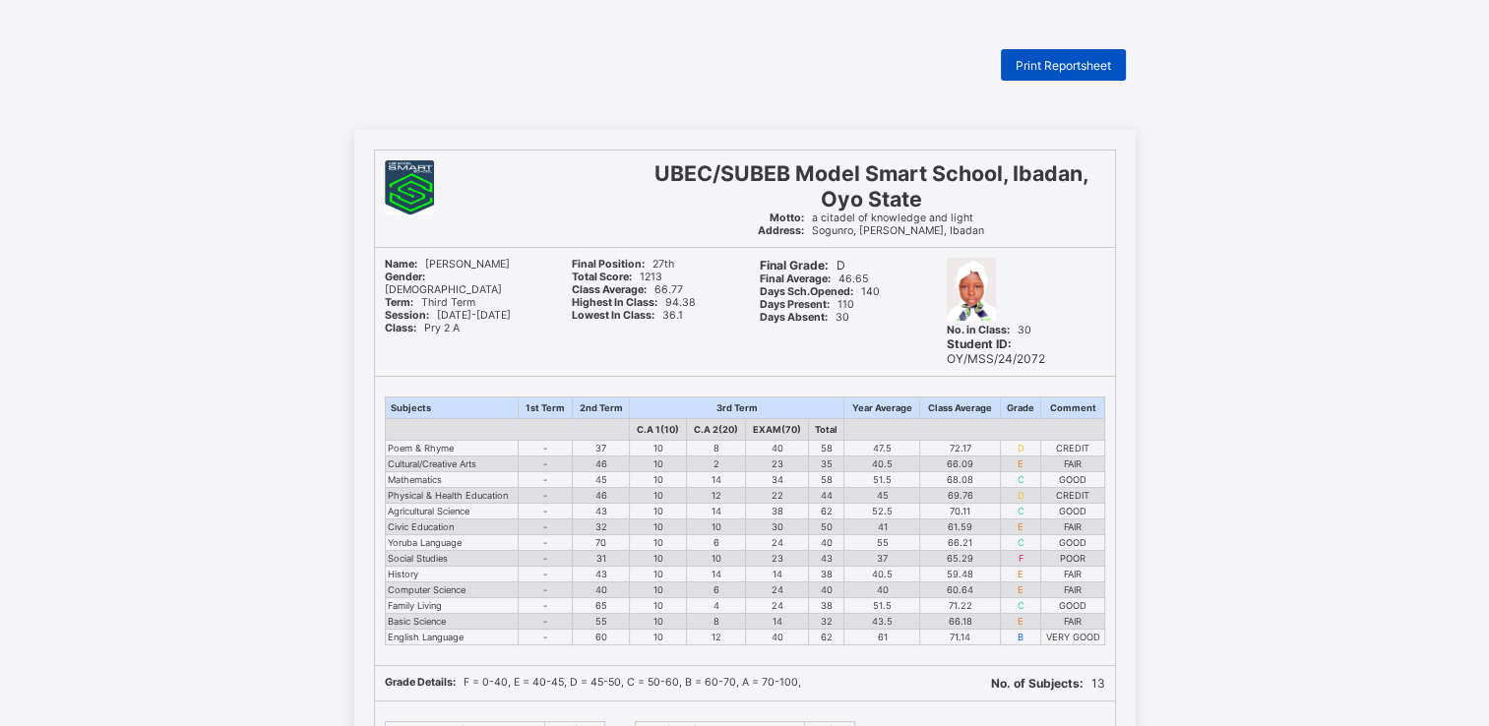
click at [1076, 62] on span "Print Reportsheet" at bounding box center [1063, 65] width 95 height 15
click at [1067, 66] on span "Print Reportsheet" at bounding box center [1063, 65] width 95 height 15
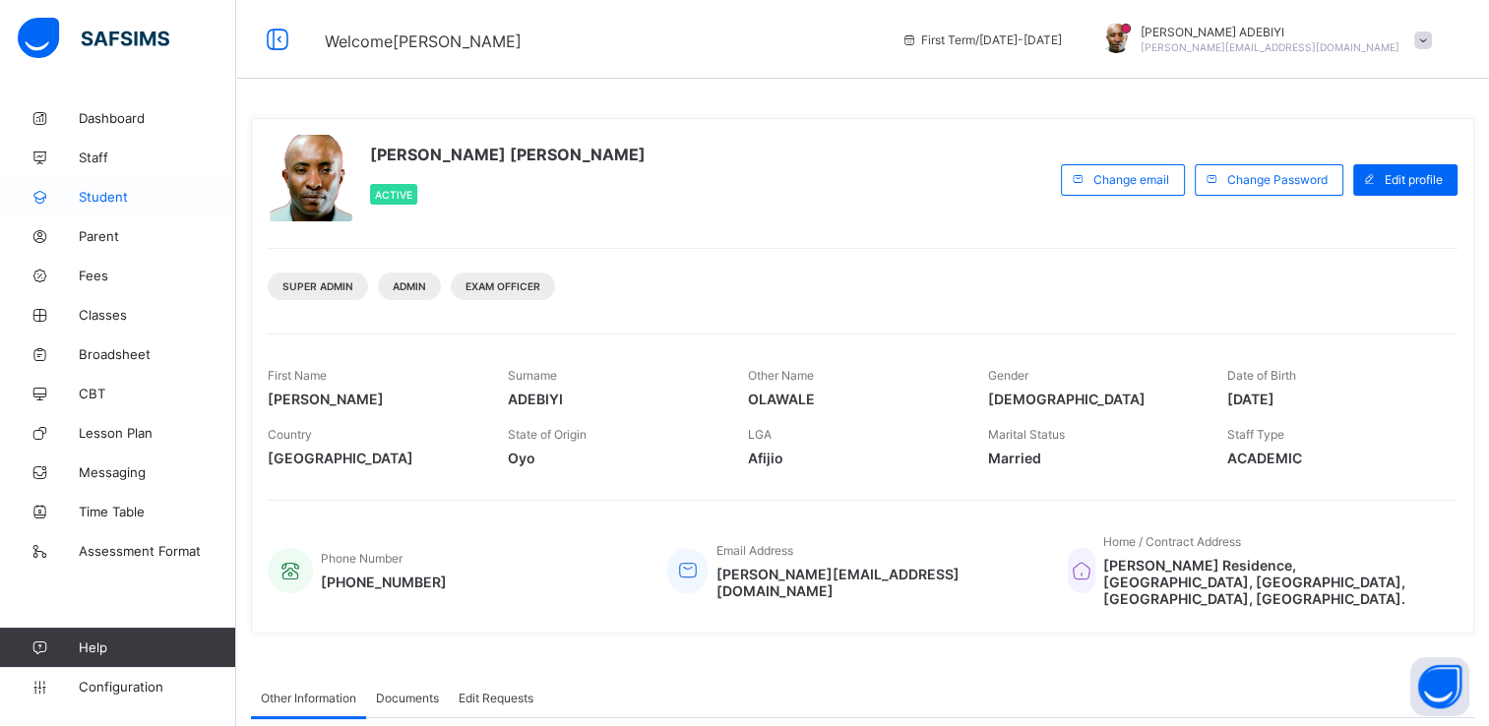
click at [110, 191] on span "Student" at bounding box center [158, 197] width 158 height 16
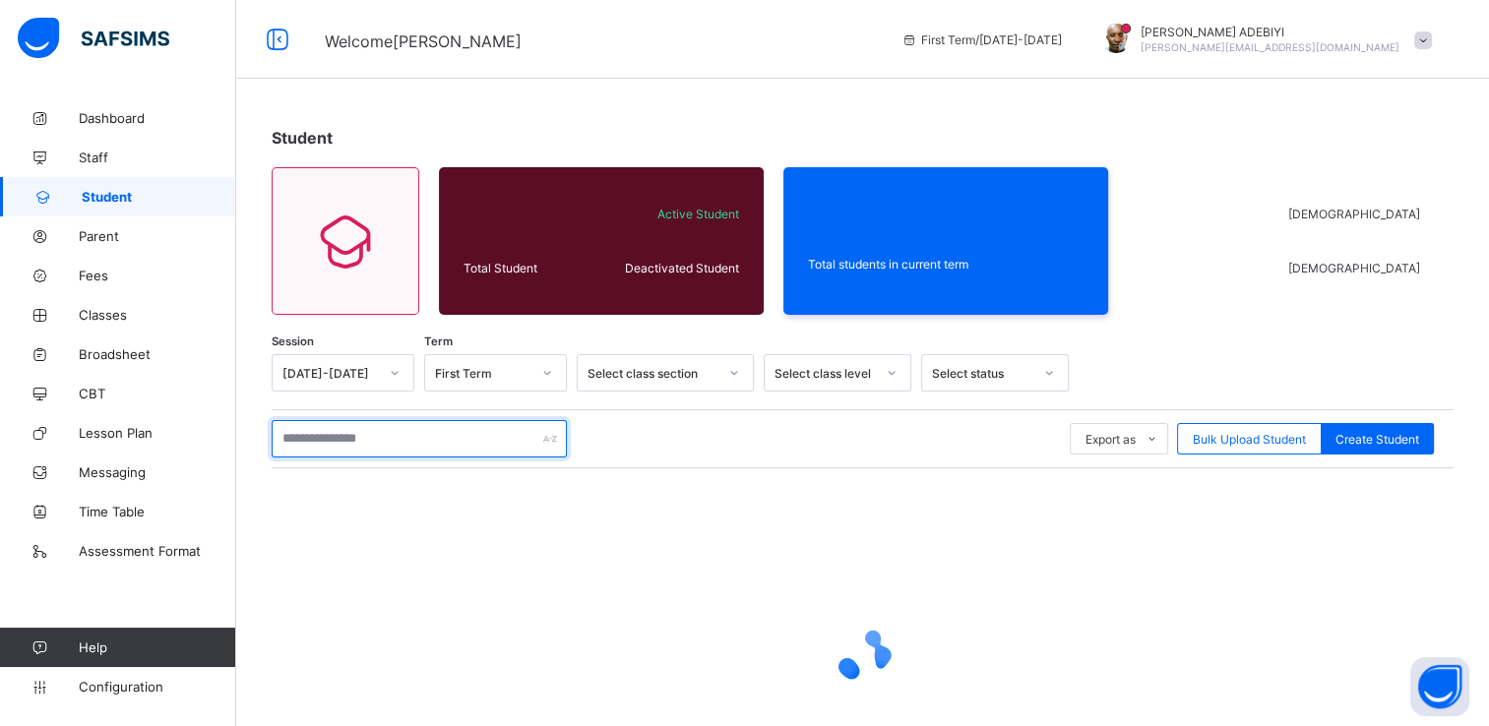
click at [374, 443] on input "text" at bounding box center [419, 438] width 295 height 37
type input "*******"
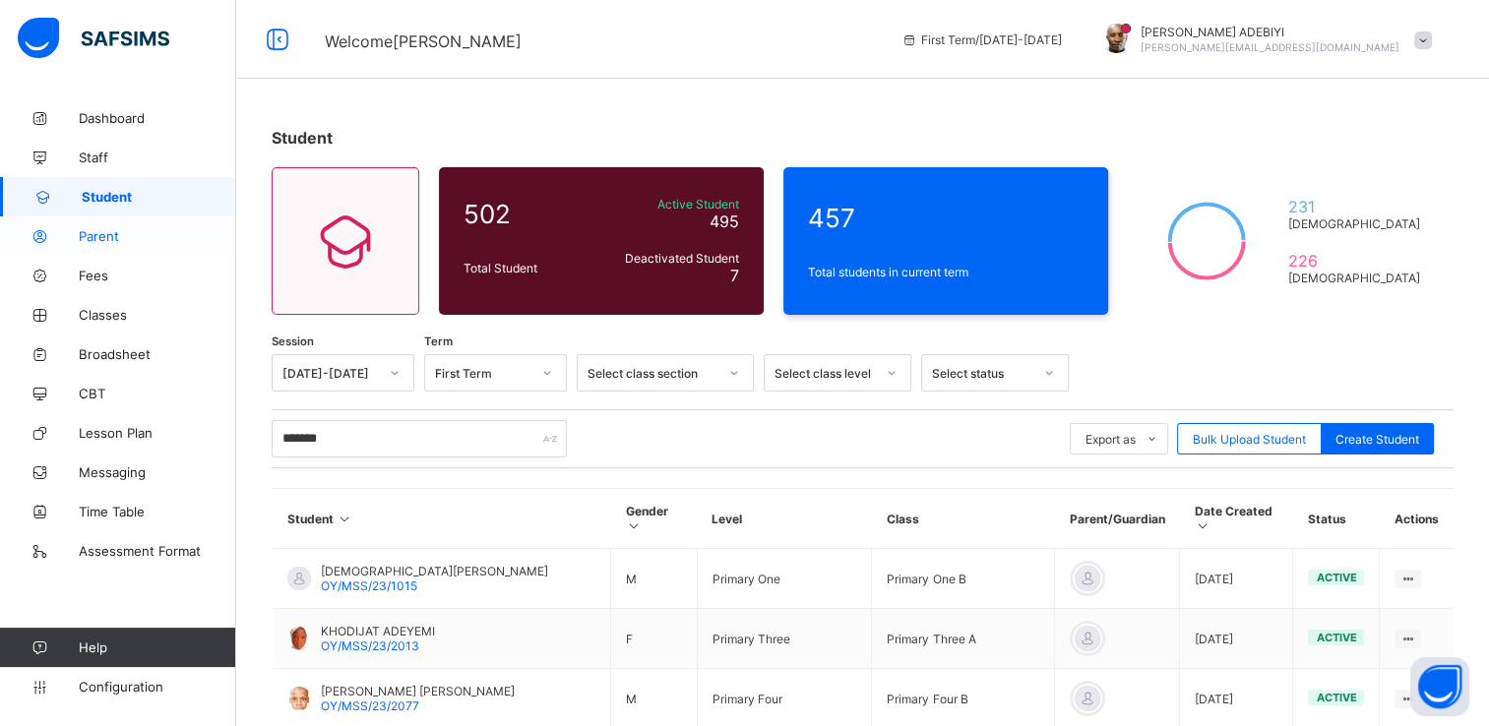
click at [104, 233] on span "Parent" at bounding box center [158, 236] width 158 height 16
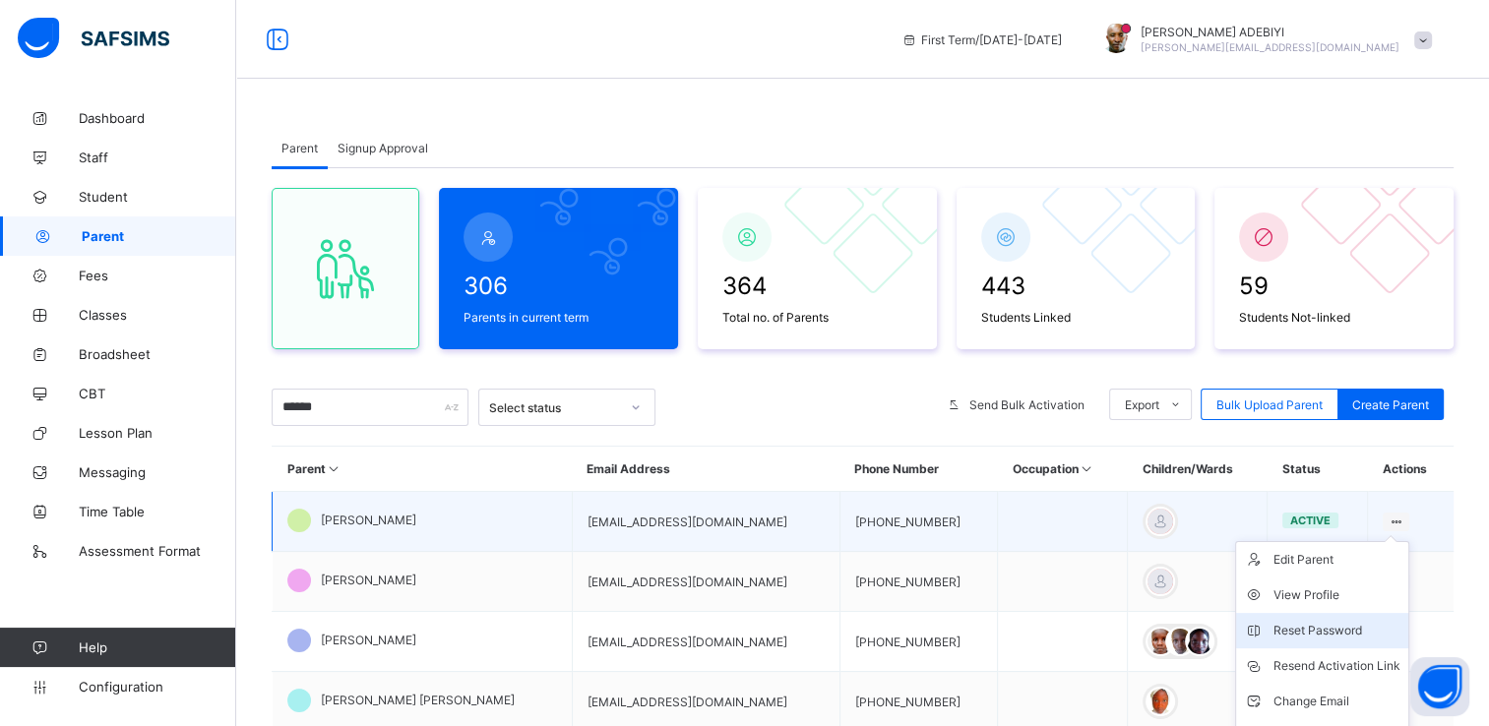
type input "******"
click at [1327, 626] on div "Reset Password" at bounding box center [1337, 631] width 127 height 20
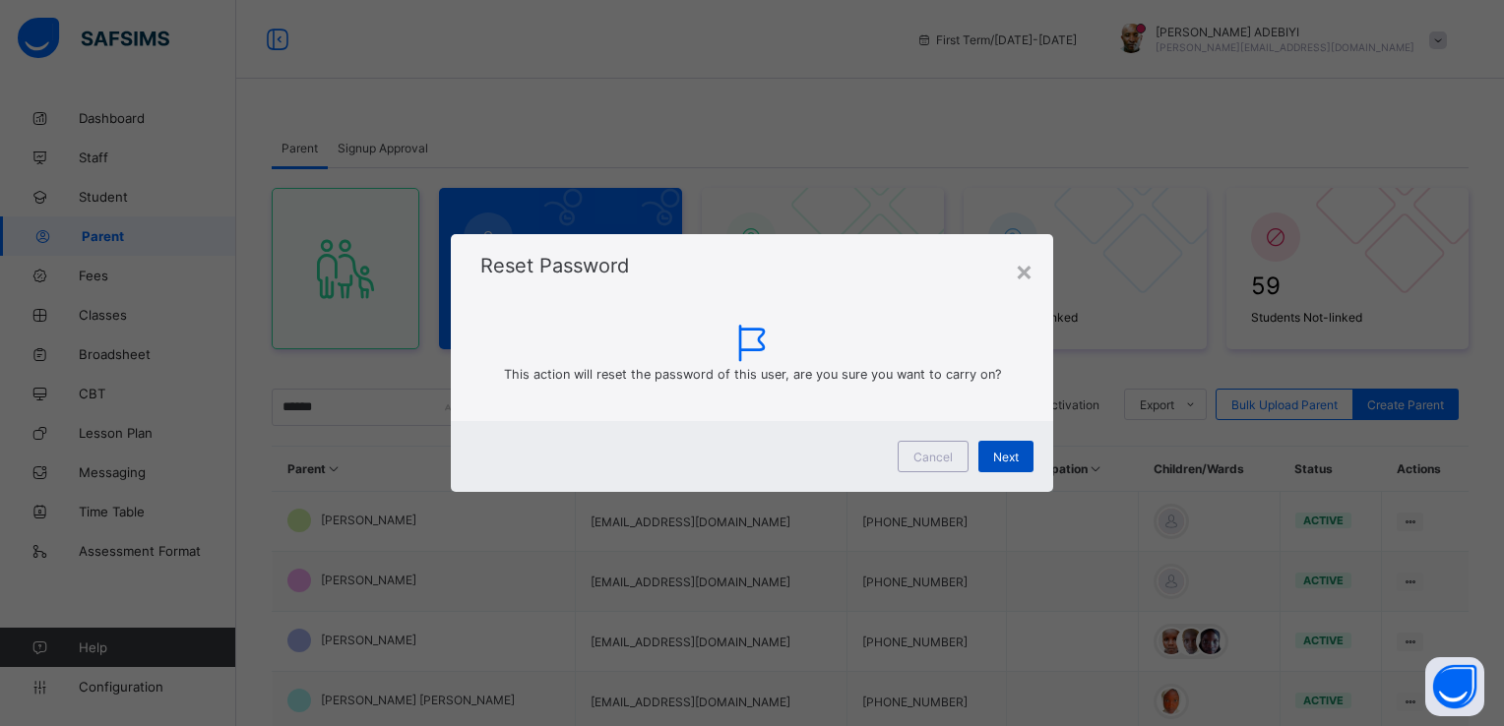
click at [1007, 458] on span "Next" at bounding box center [1006, 457] width 26 height 15
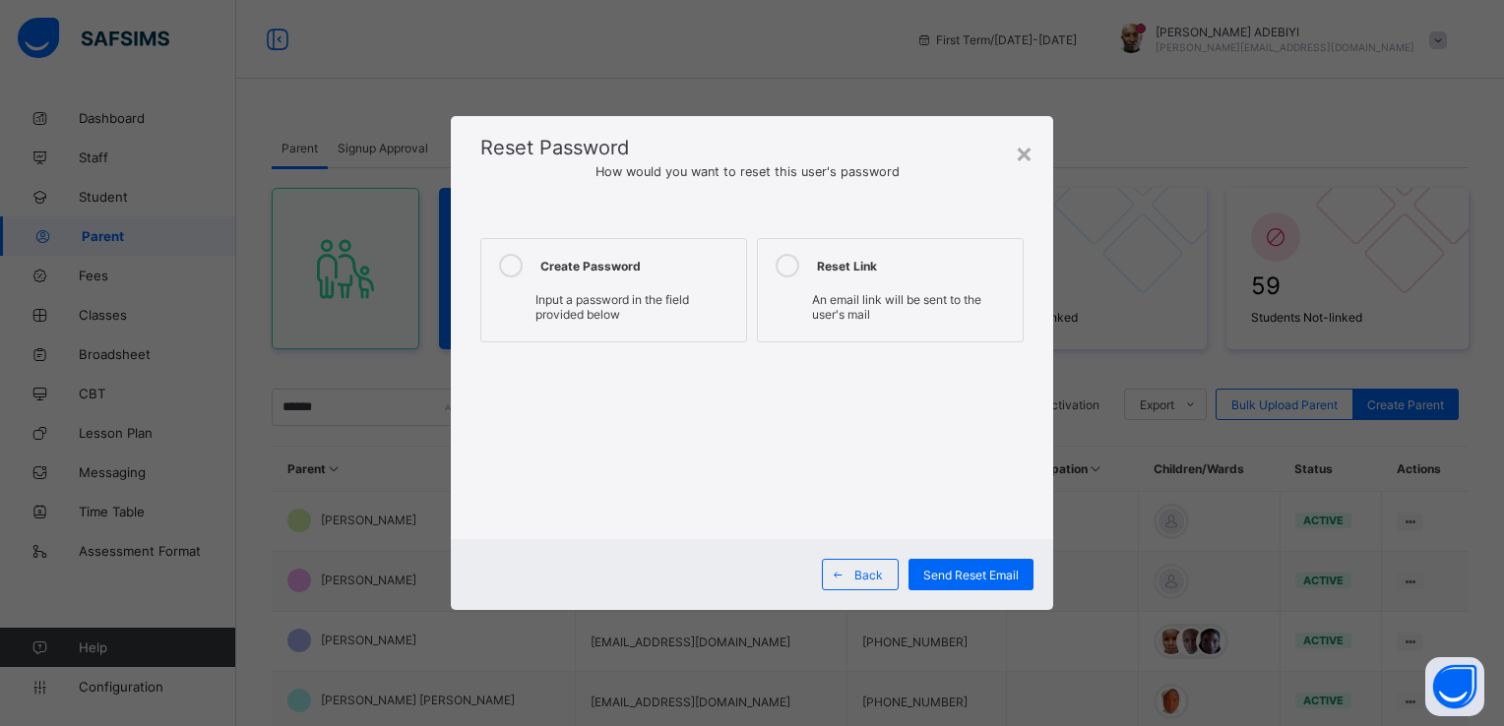
click at [676, 280] on label "Create Password Input a password in the field provided below" at bounding box center [613, 290] width 267 height 104
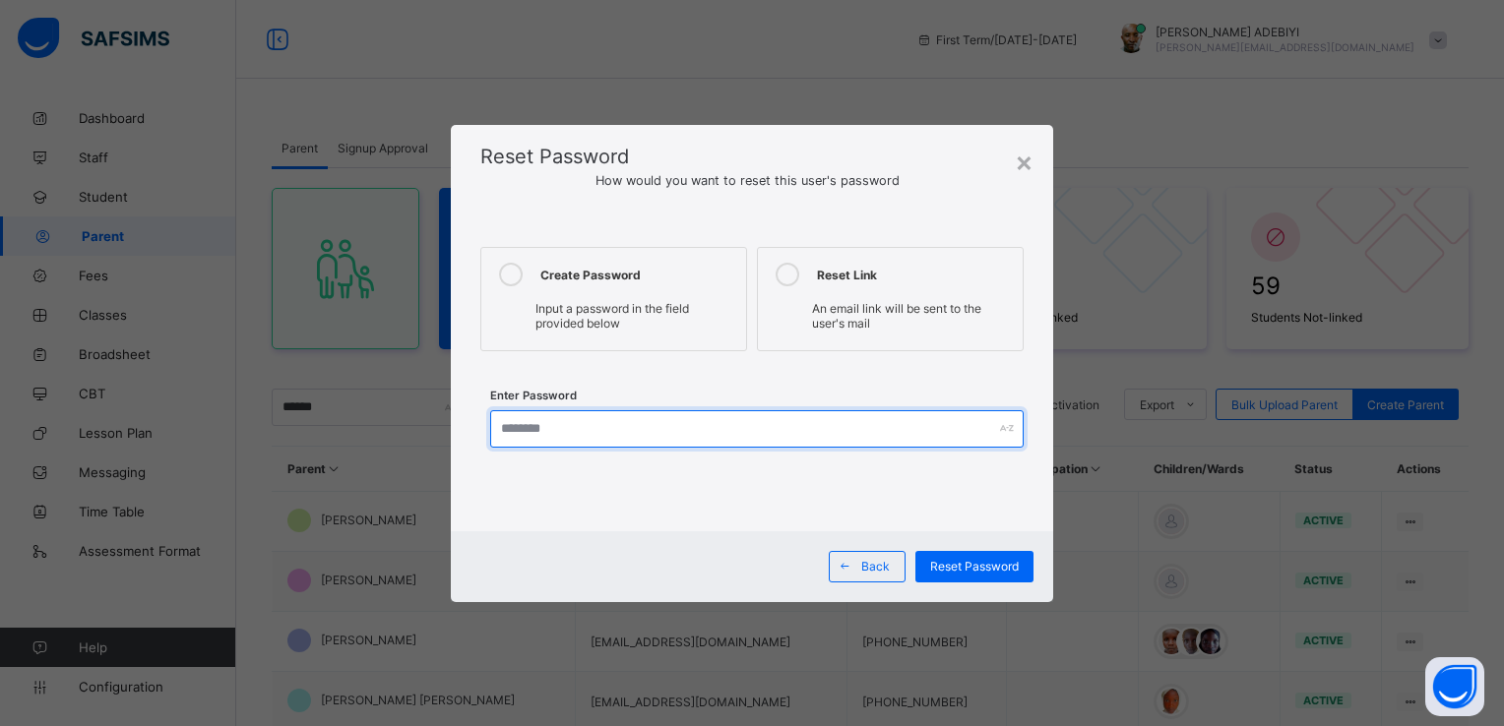
click at [630, 424] on input "text" at bounding box center [756, 428] width 533 height 37
type input "**********"
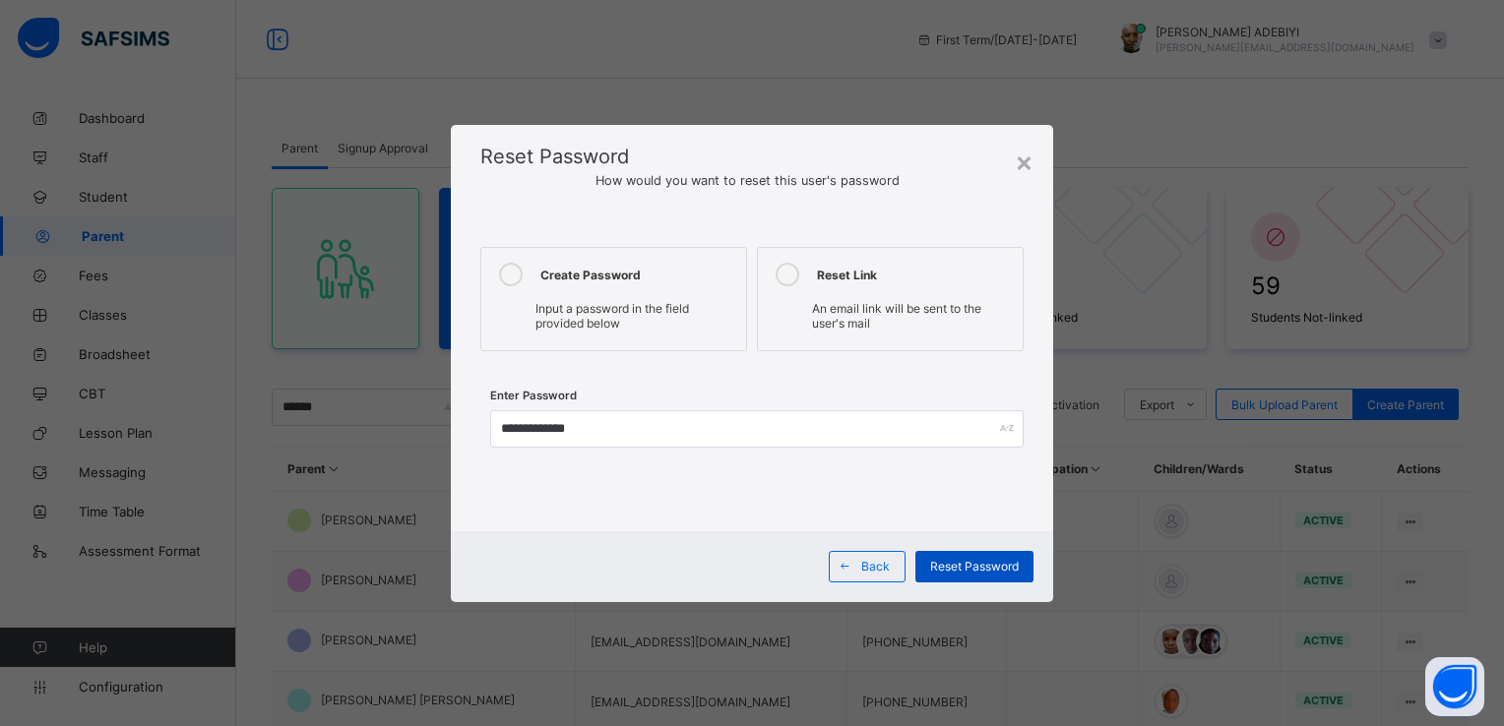
click at [969, 570] on span "Reset Password" at bounding box center [974, 566] width 89 height 15
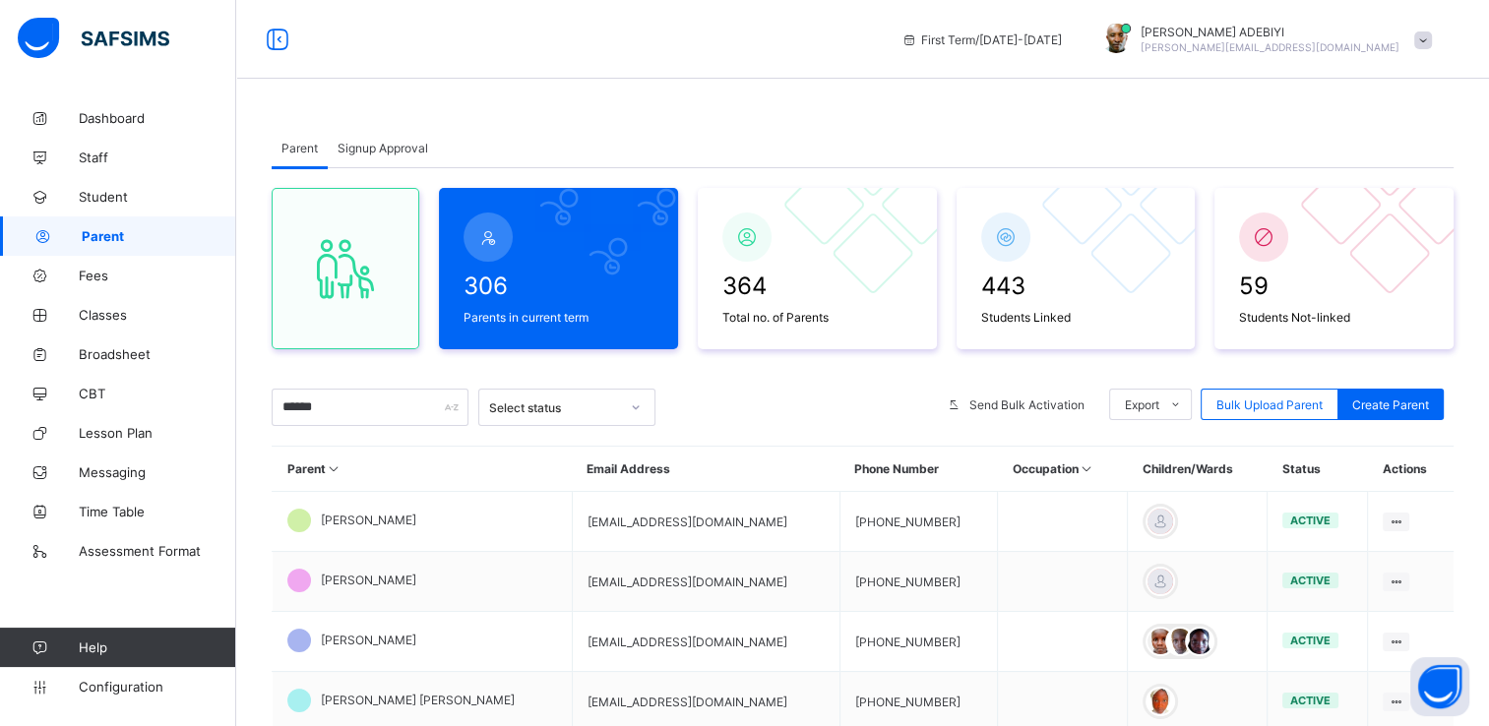
click at [1432, 43] on span at bounding box center [1424, 41] width 18 height 18
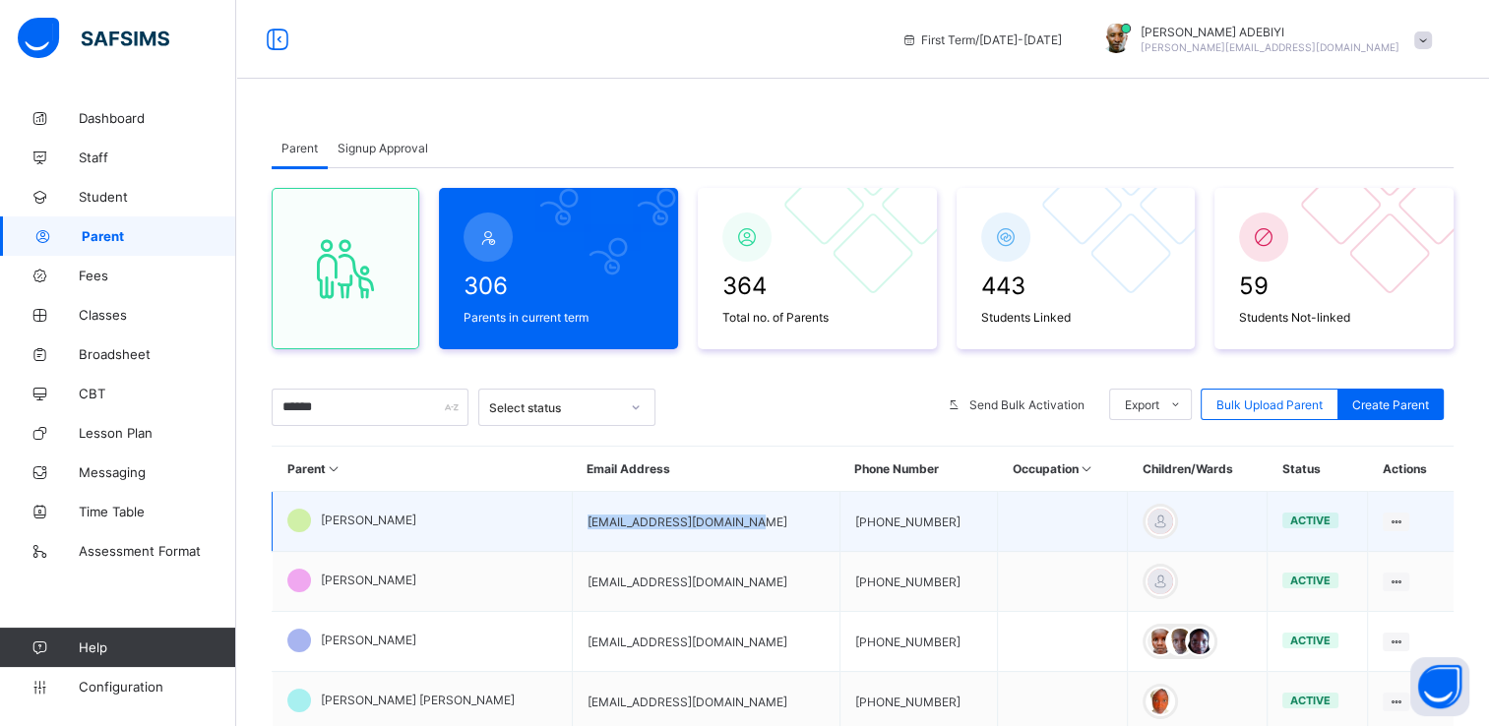
drag, startPoint x: 554, startPoint y: 524, endPoint x: 713, endPoint y: 536, distance: 158.9
click at [713, 536] on td "adeyeyebolaji03@gmail.com" at bounding box center [706, 522] width 268 height 60
copy td "adeyeyebolaji03@gmail.com"
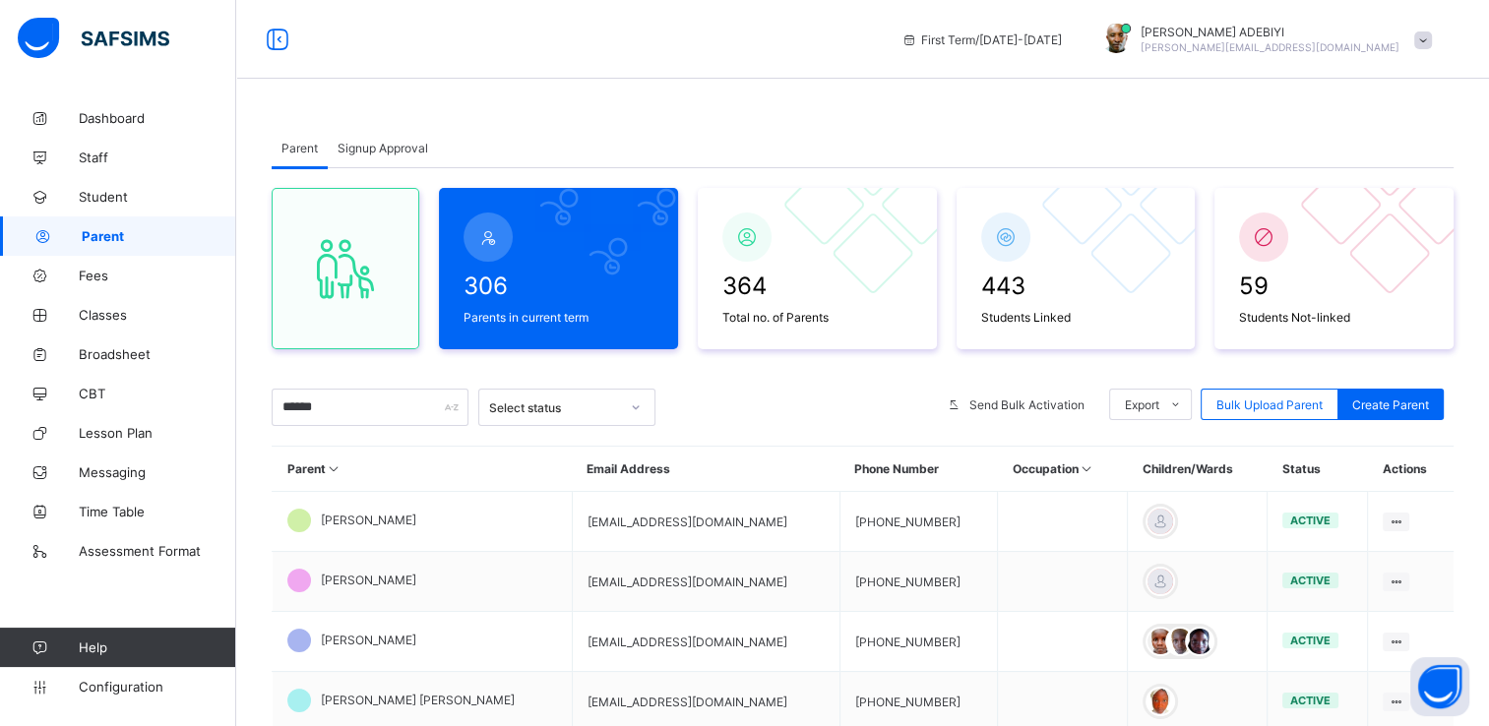
click at [1432, 39] on span at bounding box center [1424, 41] width 18 height 18
click at [1347, 216] on span "Logout" at bounding box center [1368, 227] width 130 height 23
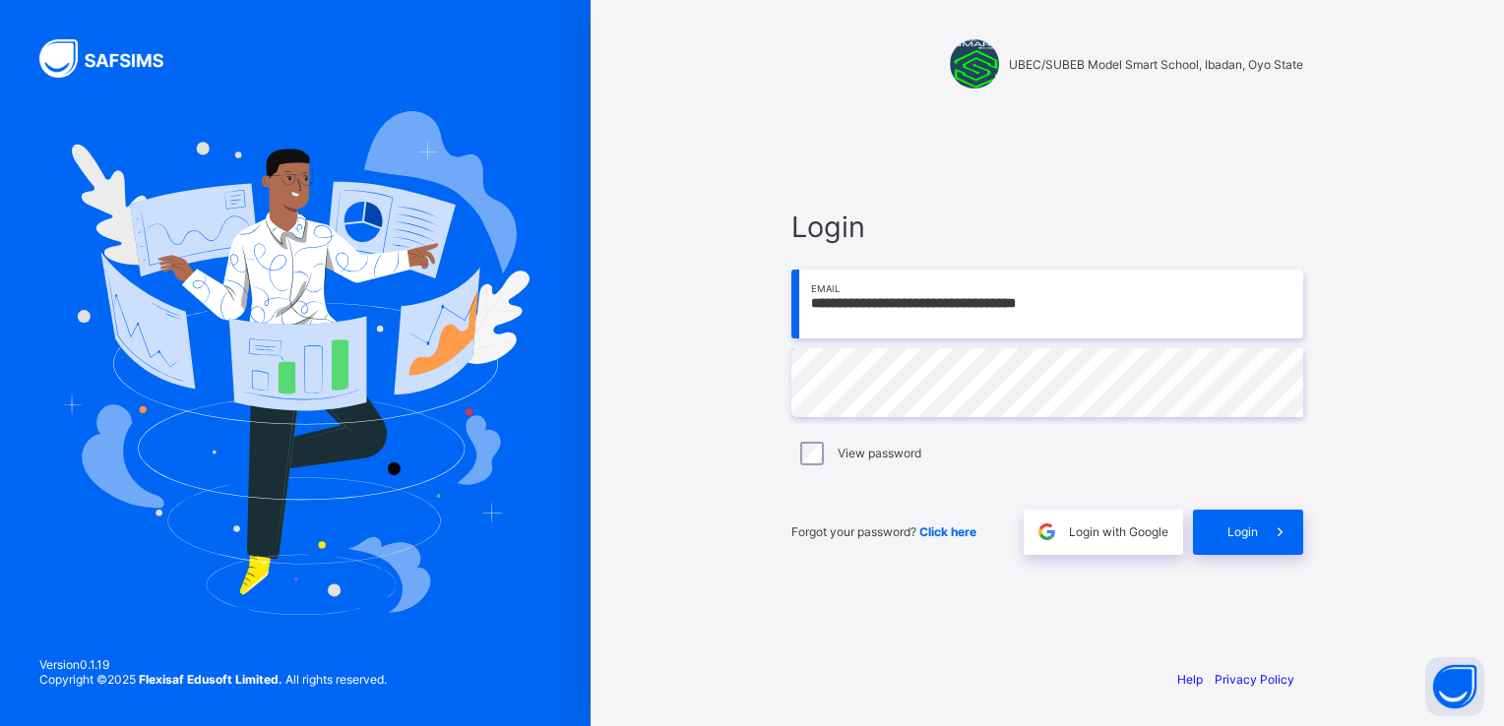
click at [1090, 328] on input "**********" at bounding box center [1047, 304] width 512 height 69
paste input "email"
type input "**********"
click at [1223, 531] on div "Login" at bounding box center [1248, 532] width 110 height 45
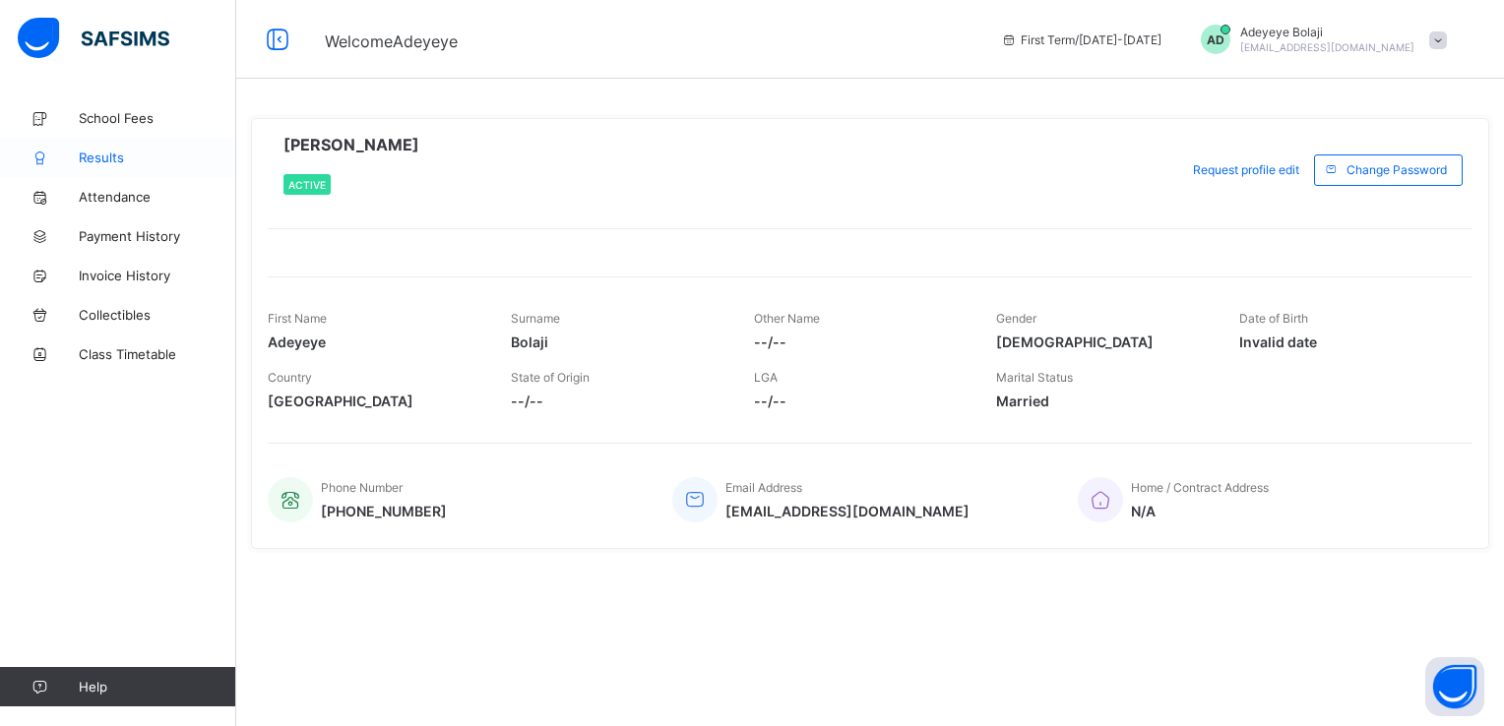
click at [114, 163] on span "Results" at bounding box center [158, 158] width 158 height 16
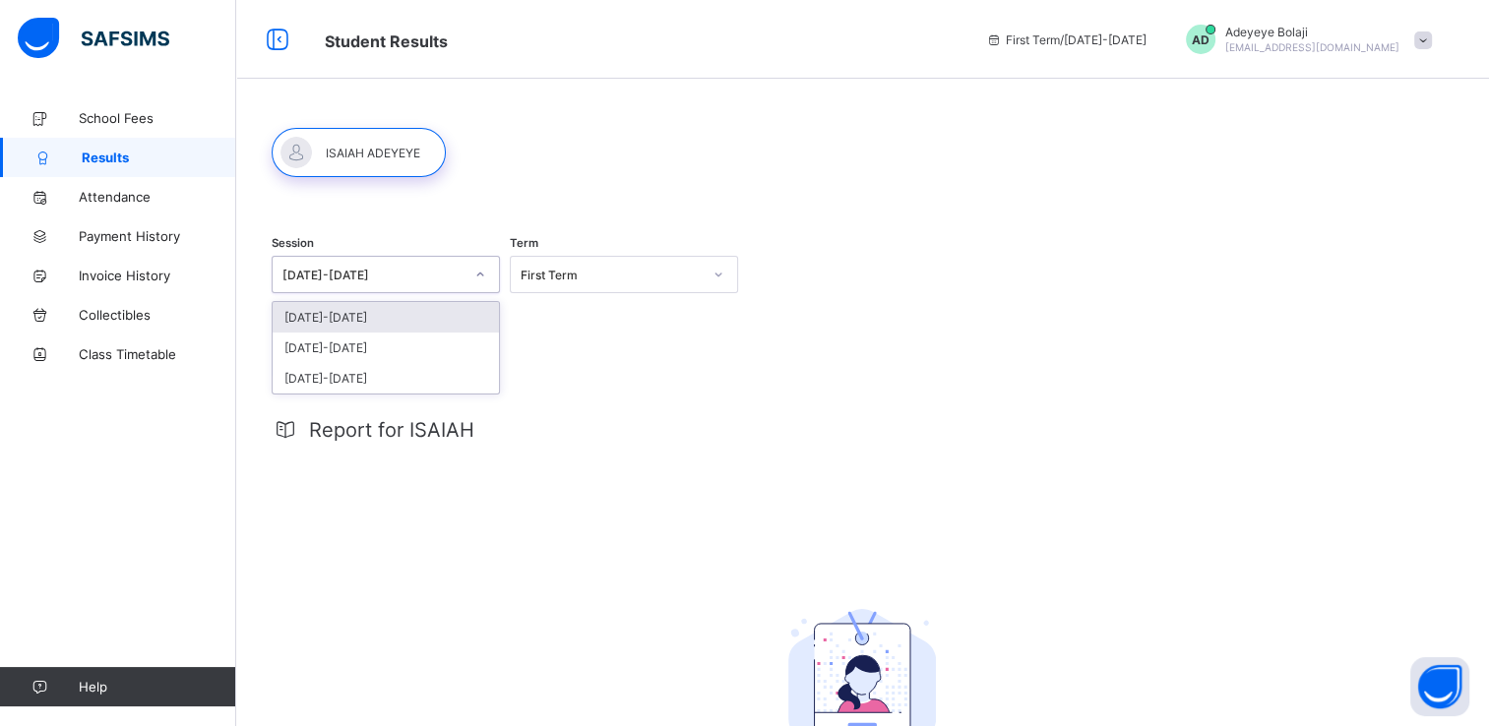
click at [383, 270] on div "2025-2026" at bounding box center [373, 275] width 181 height 15
click at [335, 346] on div "[DATE]-[DATE]" at bounding box center [386, 348] width 226 height 31
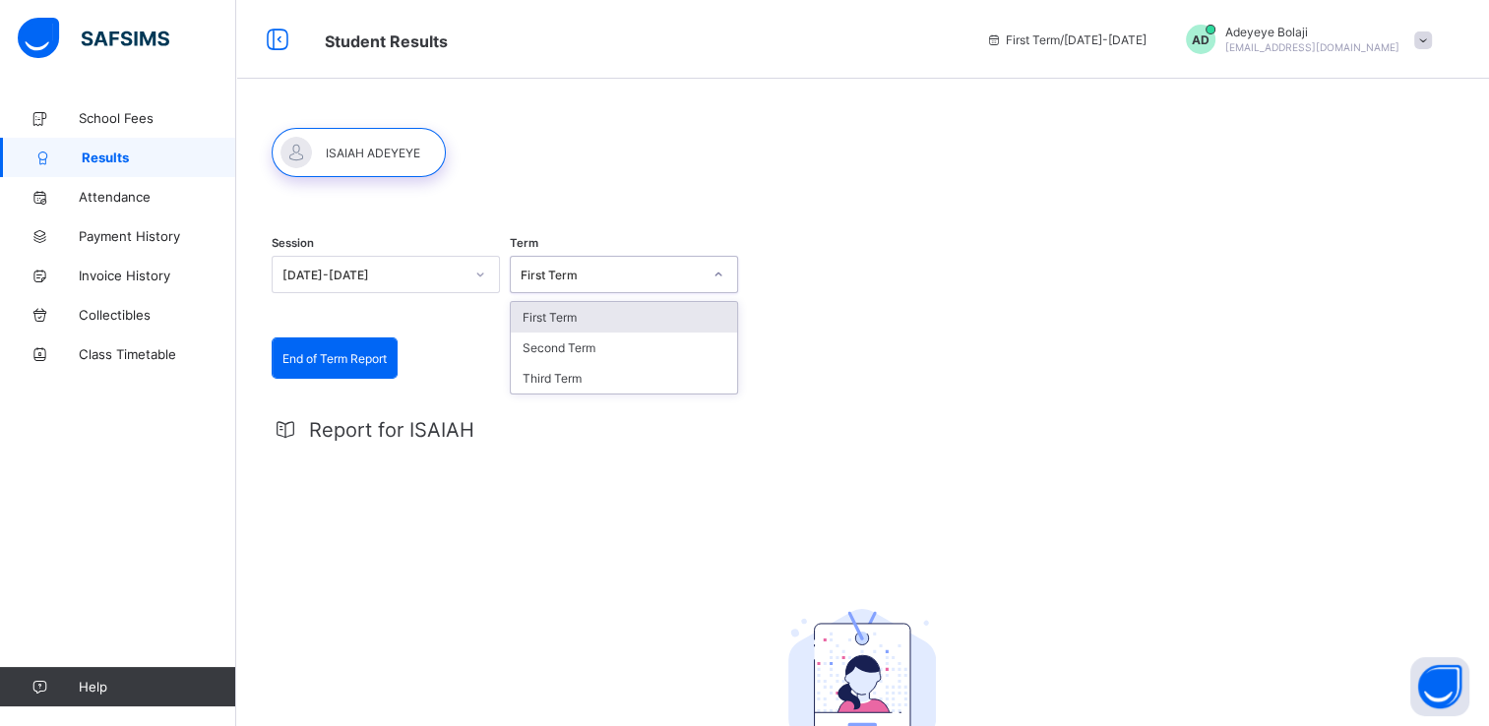
click at [669, 273] on div "First Term" at bounding box center [611, 275] width 181 height 15
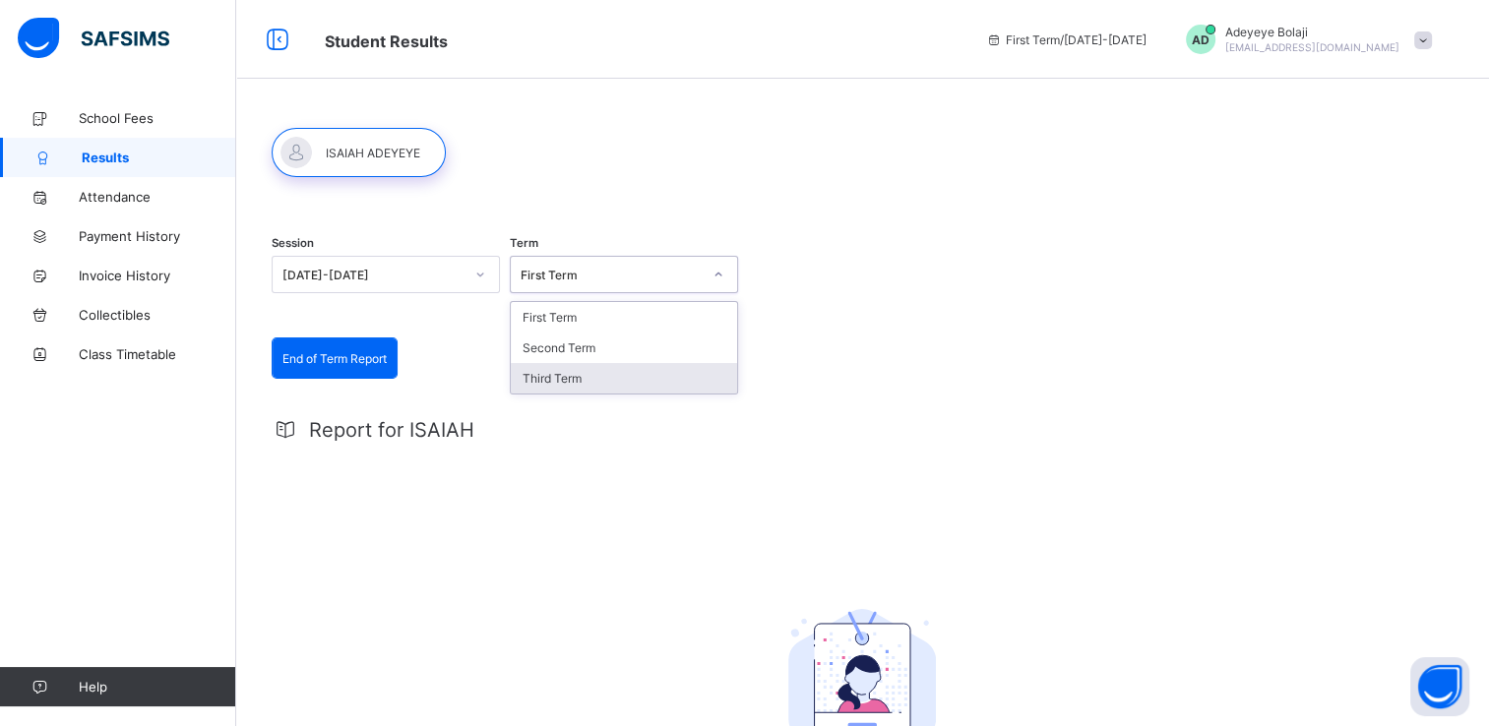
click at [583, 380] on div "Third Term" at bounding box center [624, 378] width 226 height 31
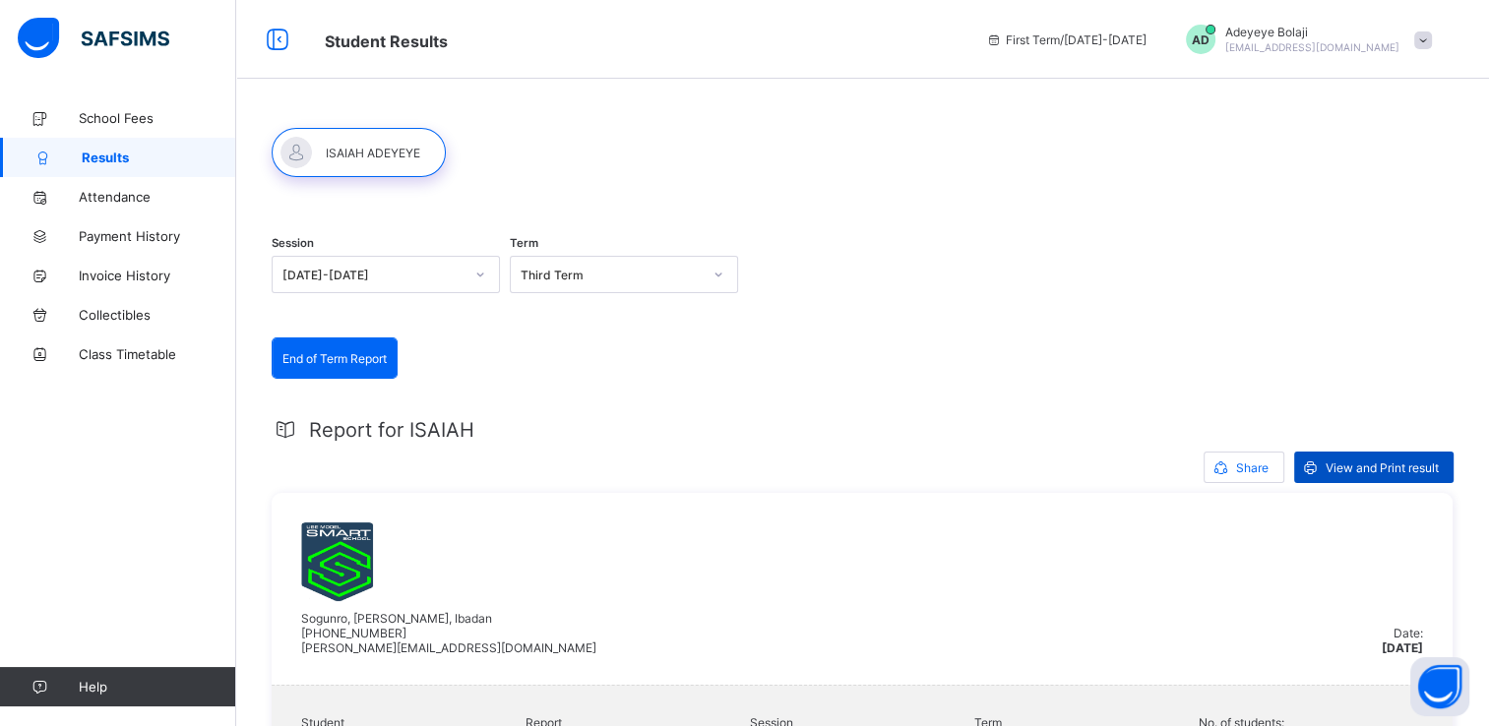
click at [1402, 465] on span "View and Print result" at bounding box center [1382, 468] width 113 height 15
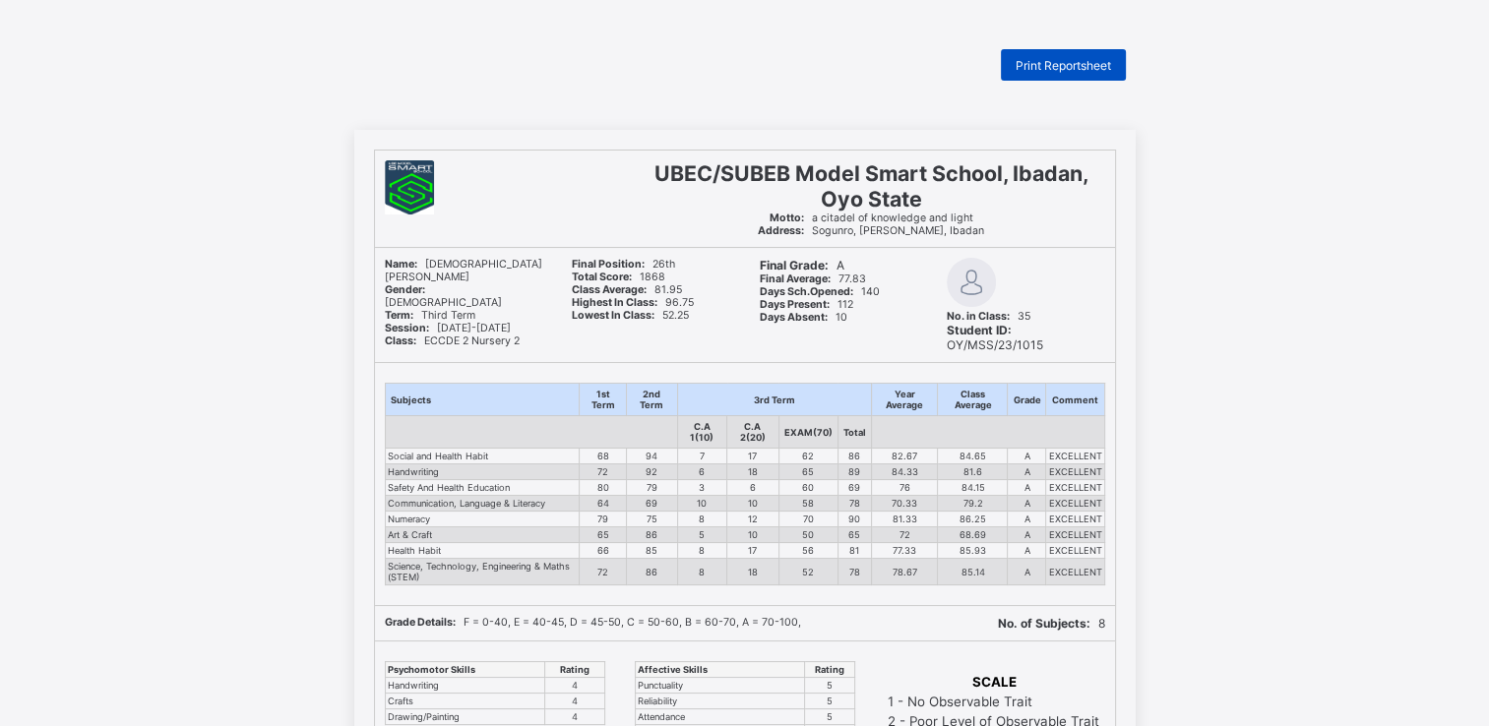
click at [1051, 61] on span "Print Reportsheet" at bounding box center [1063, 65] width 95 height 15
click at [1063, 52] on div "Print Reportsheet" at bounding box center [1063, 65] width 125 height 32
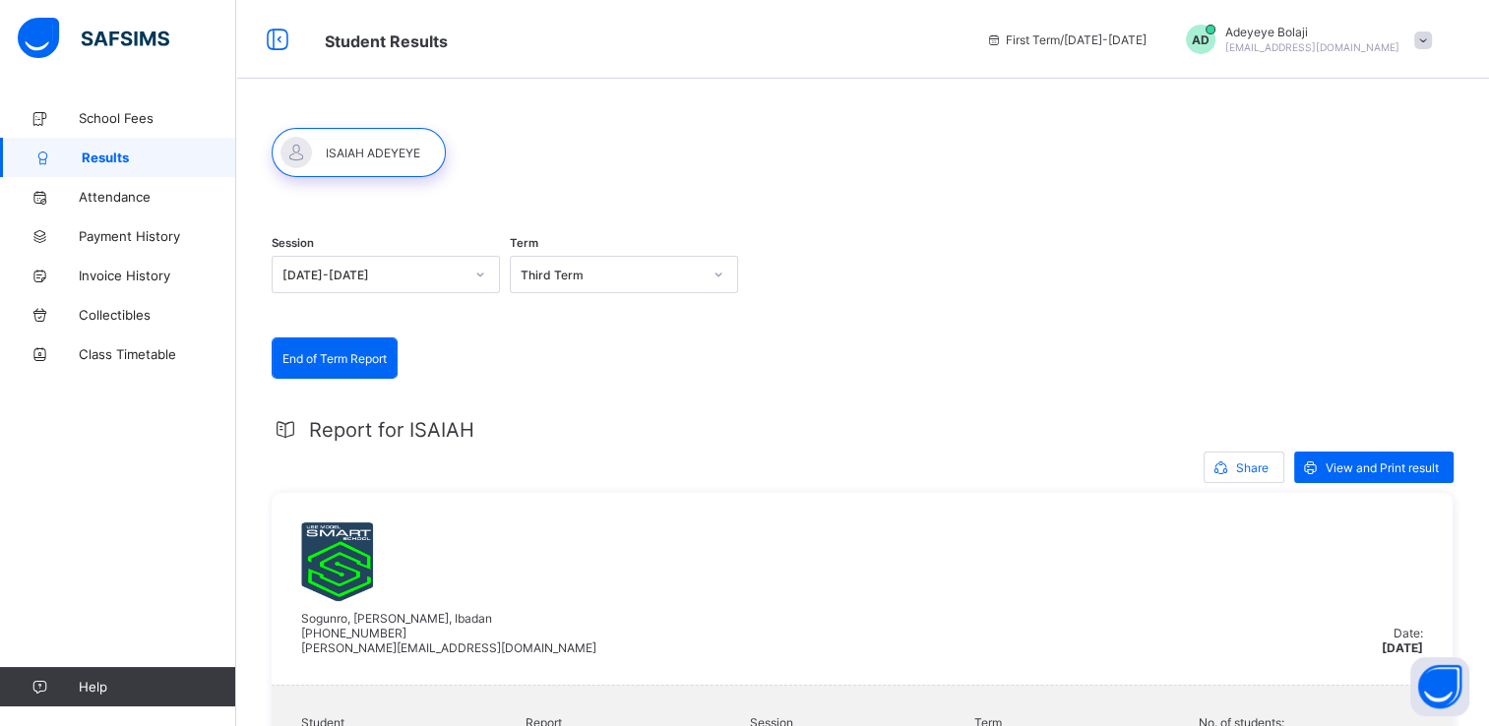
click at [1432, 41] on span at bounding box center [1424, 41] width 18 height 18
click at [1385, 193] on span "Logout" at bounding box center [1368, 192] width 130 height 23
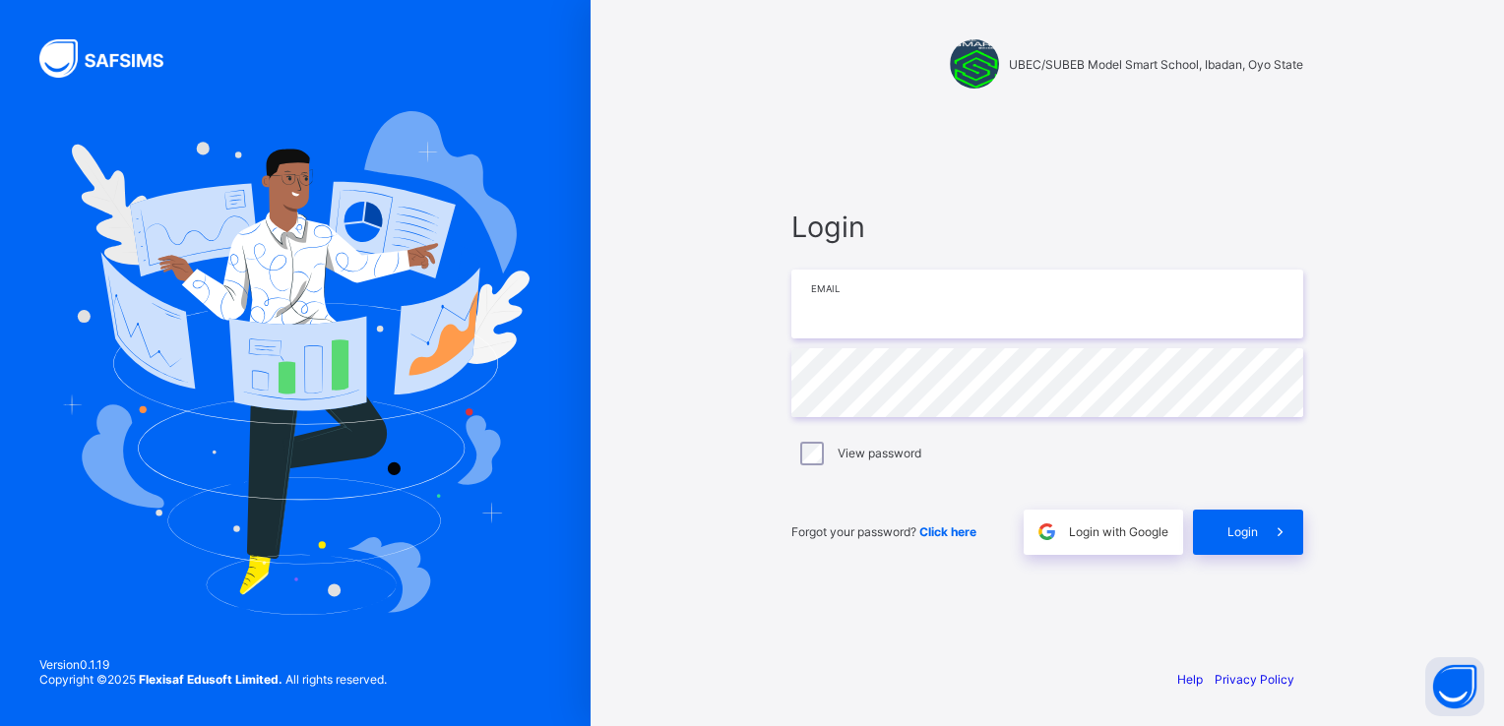
type input "**********"
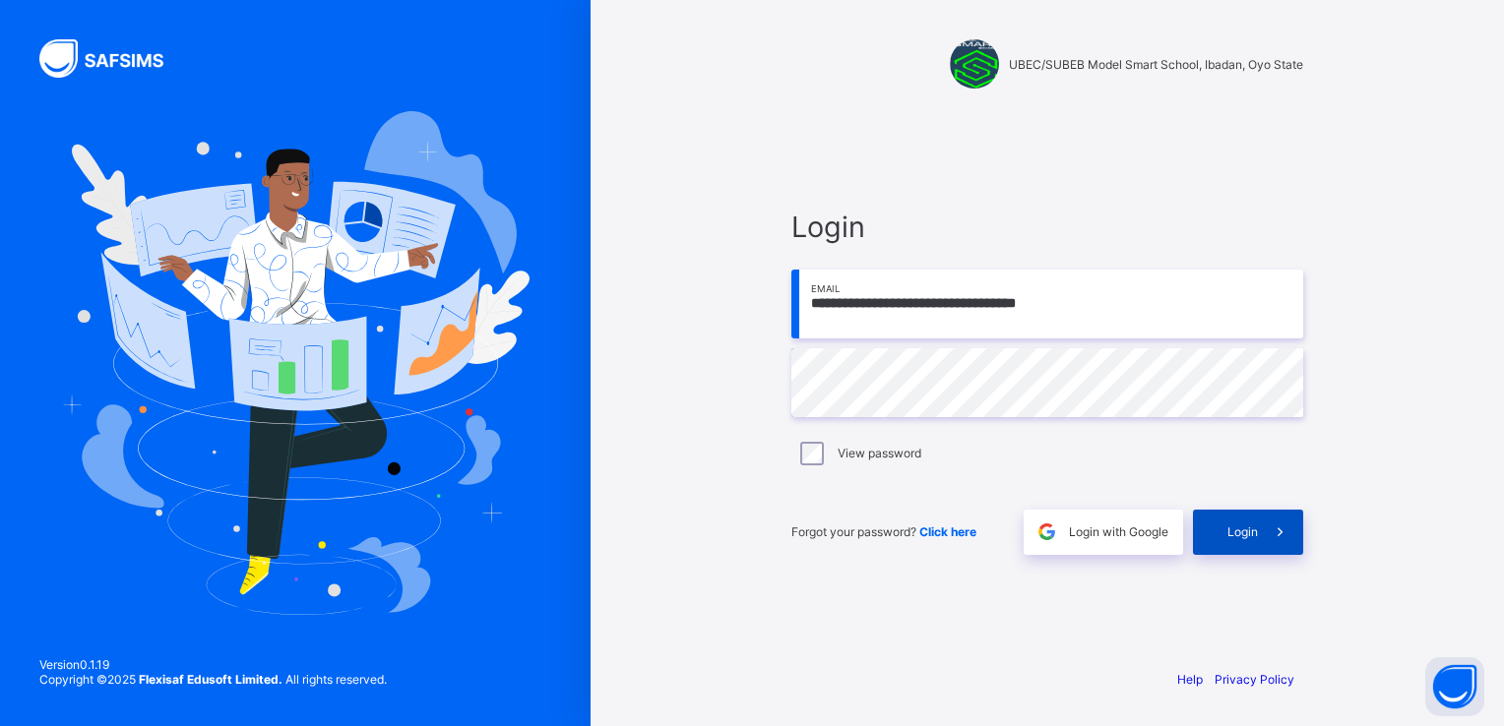
click at [1294, 538] on span at bounding box center [1280, 532] width 45 height 45
